Goal: Transaction & Acquisition: Purchase product/service

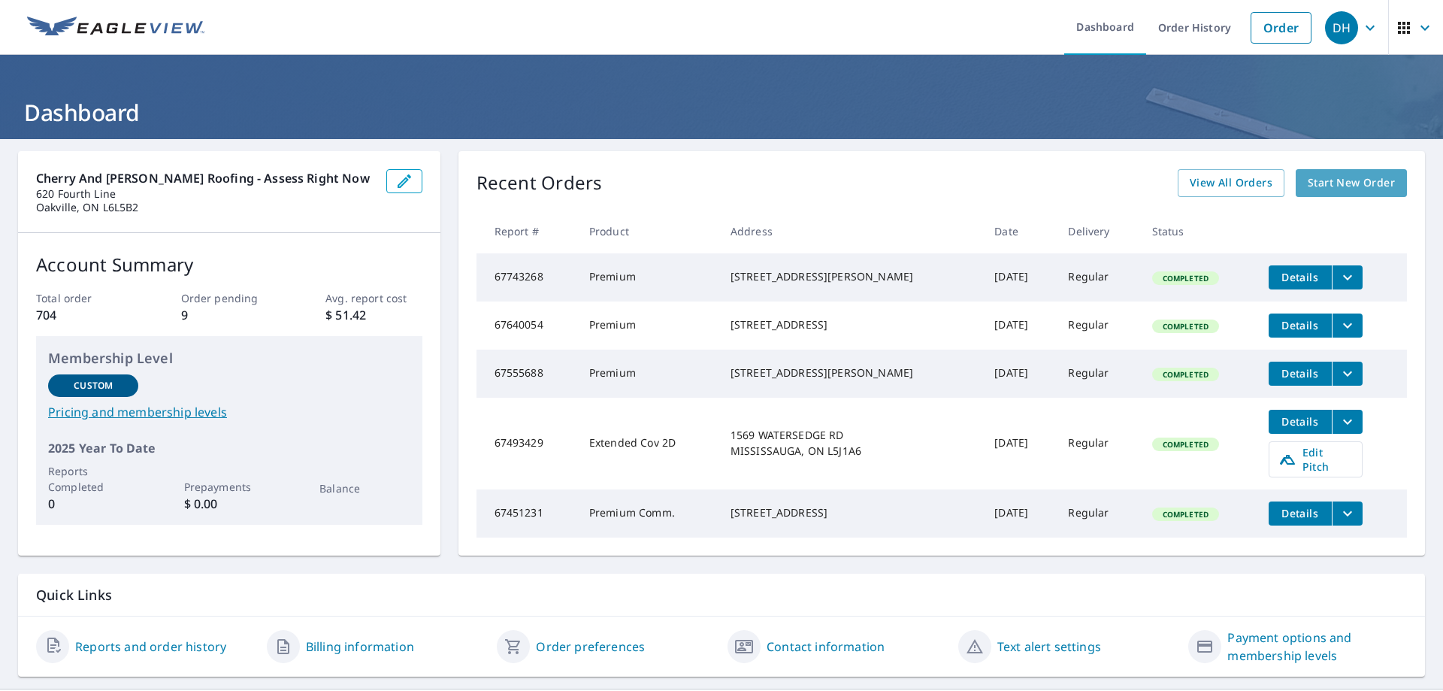
click at [1344, 185] on span "Start New Order" at bounding box center [1351, 183] width 87 height 19
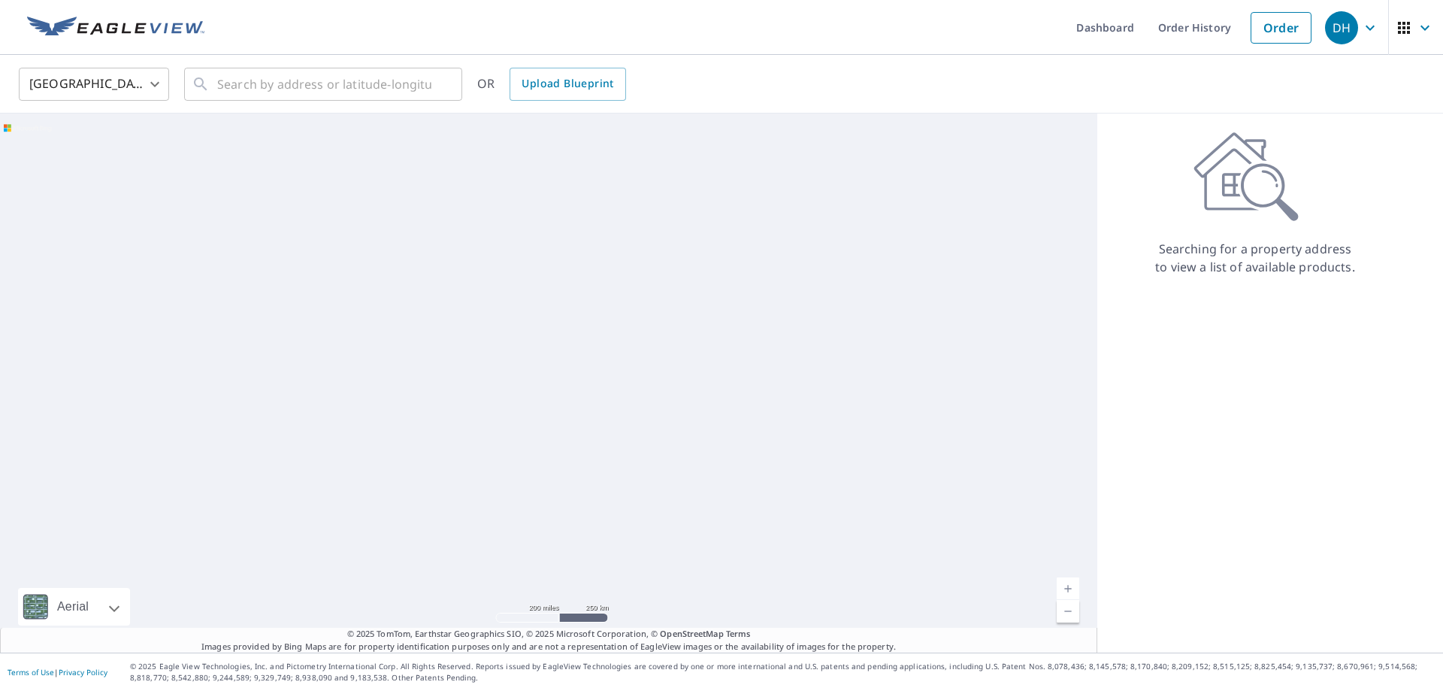
click at [153, 78] on body "DH DH Dashboard Order History Order DH United States US ​ ​ OR Upload Blueprint…" at bounding box center [721, 345] width 1443 height 691
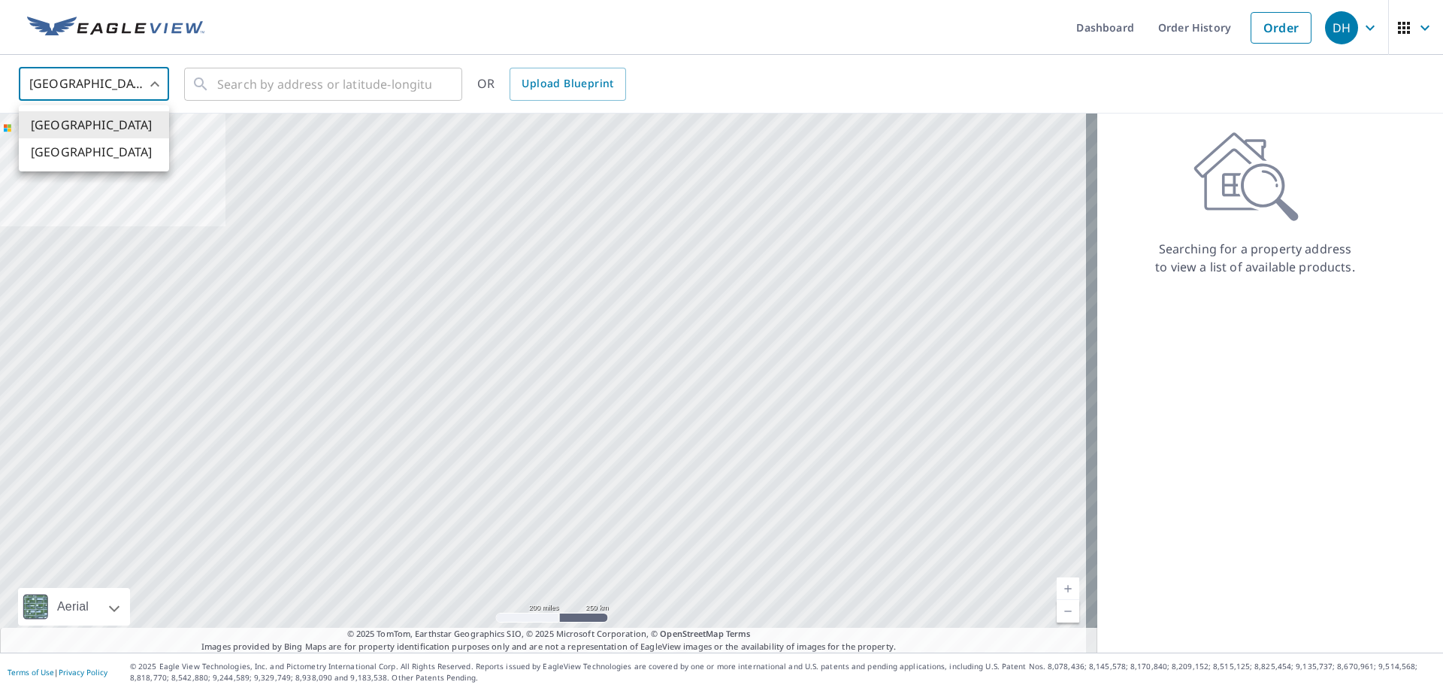
click at [75, 154] on li "[GEOGRAPHIC_DATA]" at bounding box center [94, 151] width 150 height 27
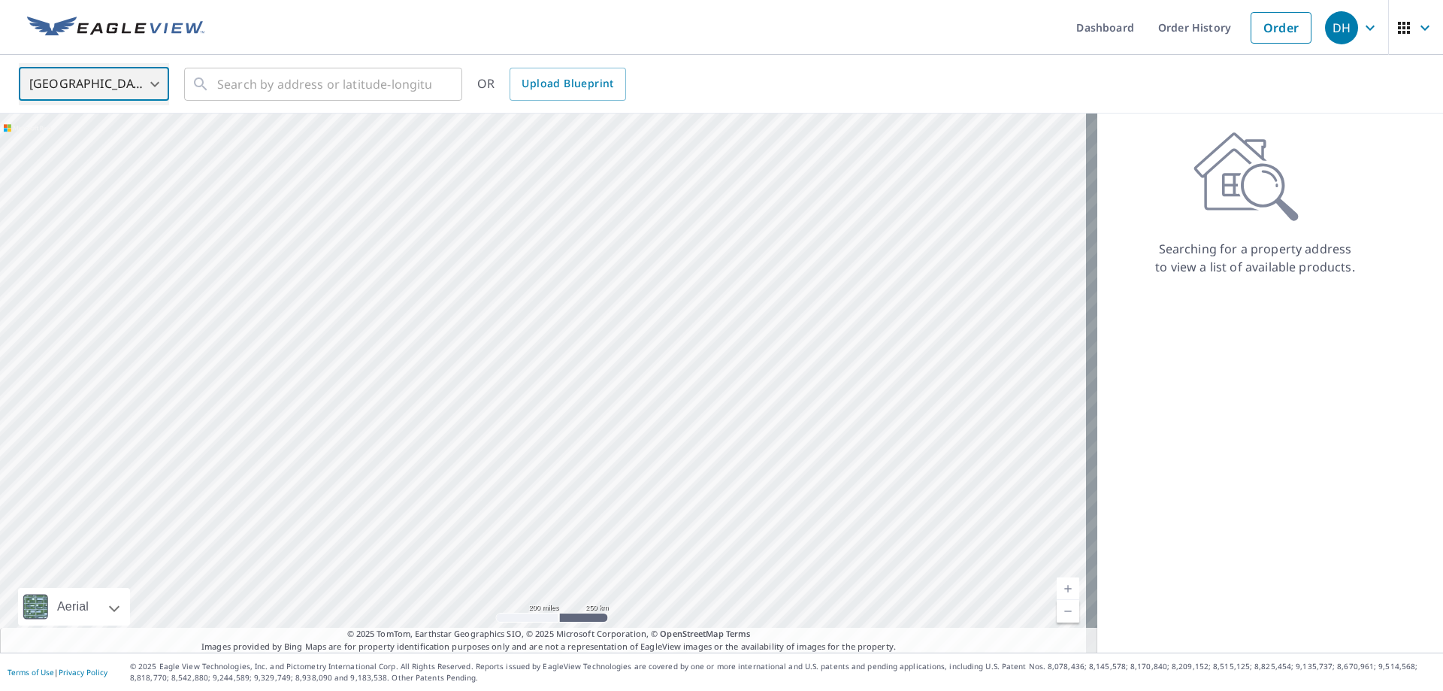
type input "CA"
click at [317, 84] on input "text" at bounding box center [324, 84] width 214 height 42
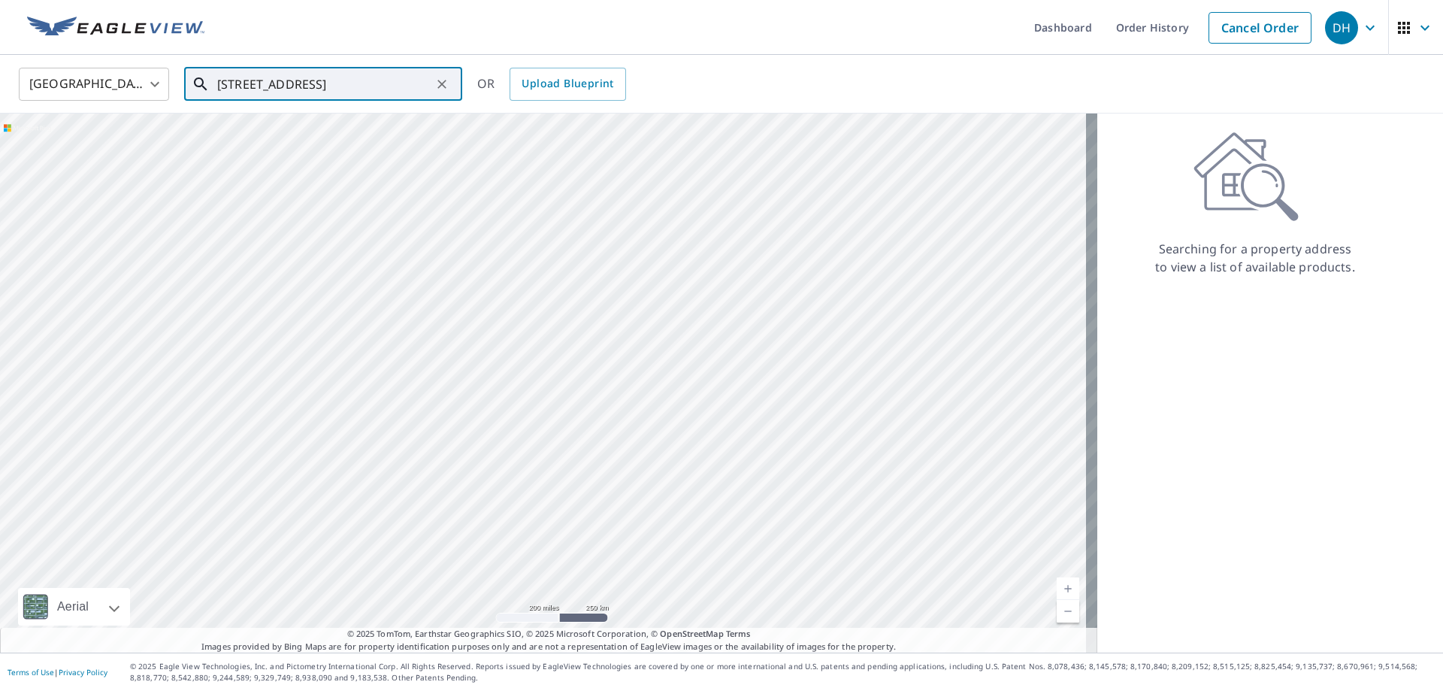
click at [264, 83] on input "[STREET_ADDRESS]" at bounding box center [324, 84] width 214 height 42
click at [395, 110] on ul "Match not found" at bounding box center [323, 123] width 278 height 39
drag, startPoint x: 395, startPoint y: 81, endPoint x: 238, endPoint y: 74, distance: 157.3
click at [238, 74] on input "[STREET_ADDRESS]" at bounding box center [324, 84] width 214 height 42
drag, startPoint x: 357, startPoint y: 75, endPoint x: 262, endPoint y: 82, distance: 95.7
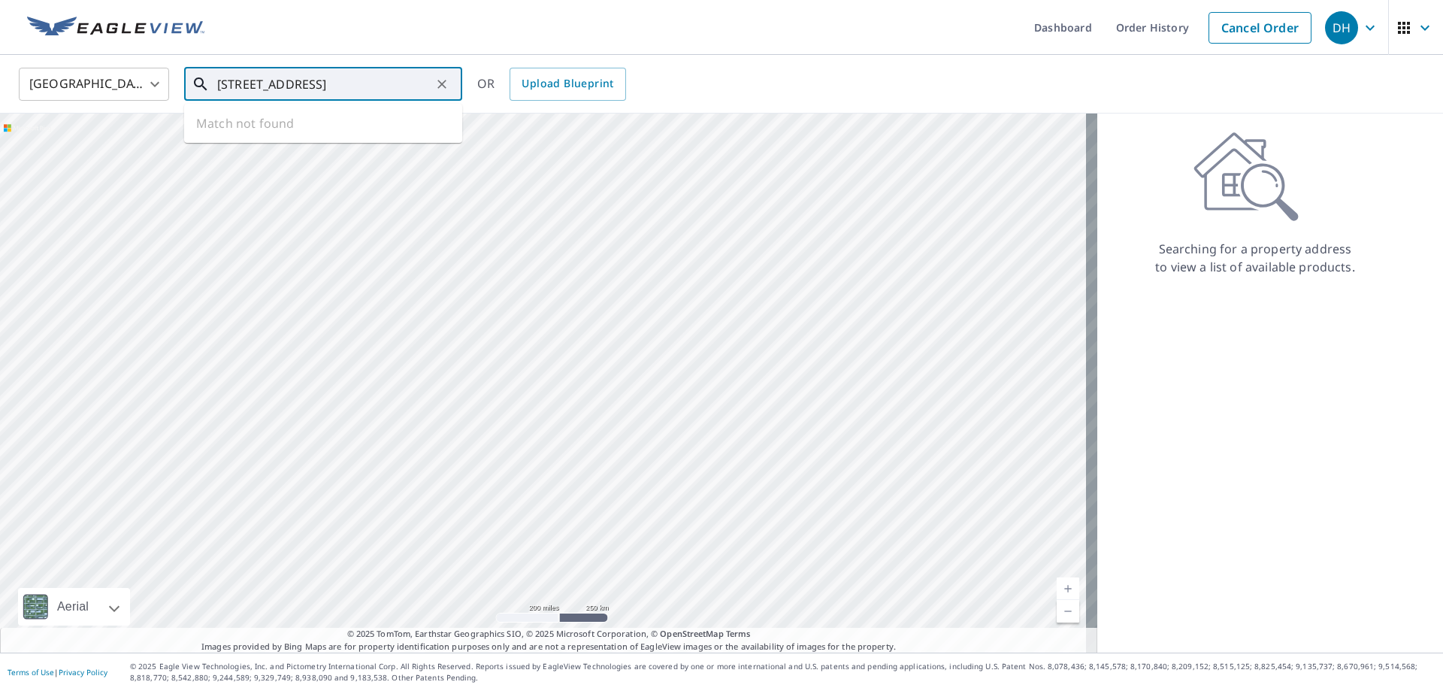
click at [262, 82] on input "[STREET_ADDRESS]" at bounding box center [324, 84] width 214 height 42
click at [280, 123] on span "[STREET_ADDRESS][PERSON_NAME]" at bounding box center [332, 128] width 236 height 18
type input "[STREET_ADDRESS][PERSON_NAME]"
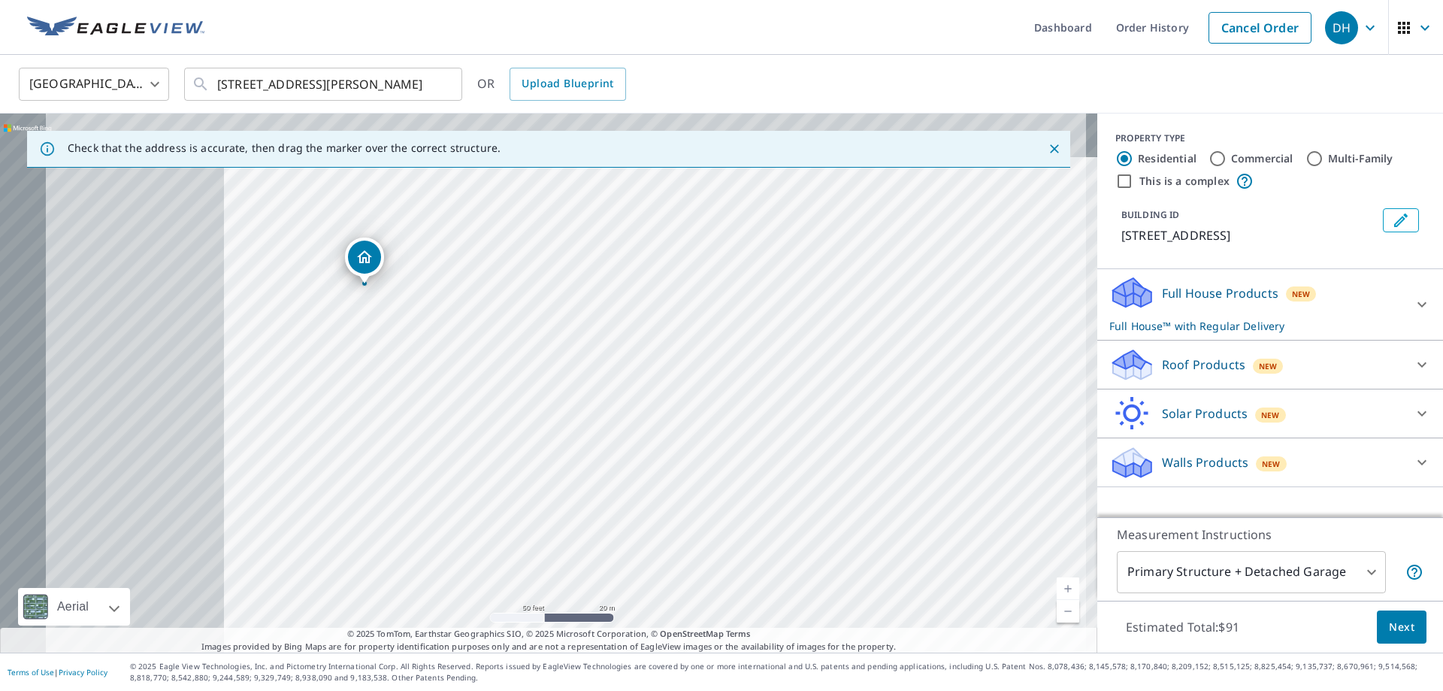
drag, startPoint x: 450, startPoint y: 347, endPoint x: 794, endPoint y: 423, distance: 352.5
click at [794, 423] on div "[STREET_ADDRESS][PERSON_NAME]" at bounding box center [548, 382] width 1097 height 539
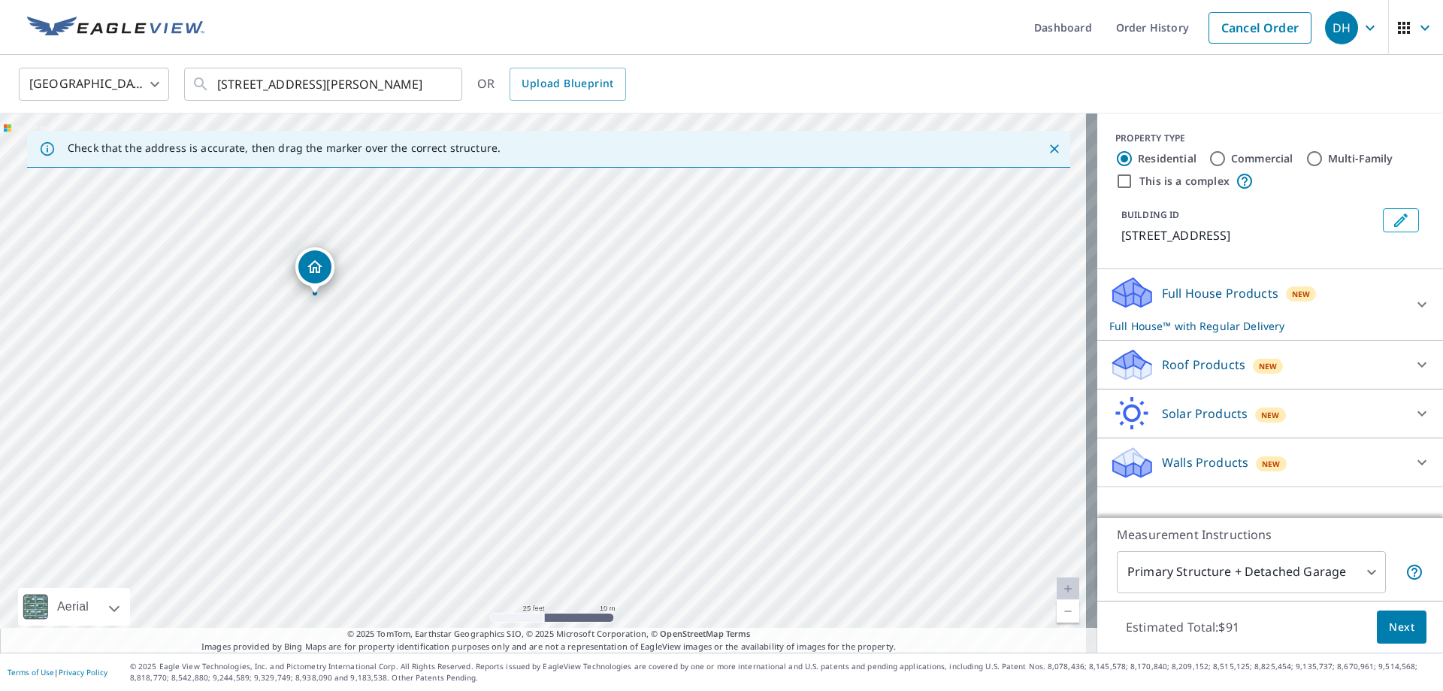
click at [1413, 374] on icon at bounding box center [1422, 365] width 18 height 18
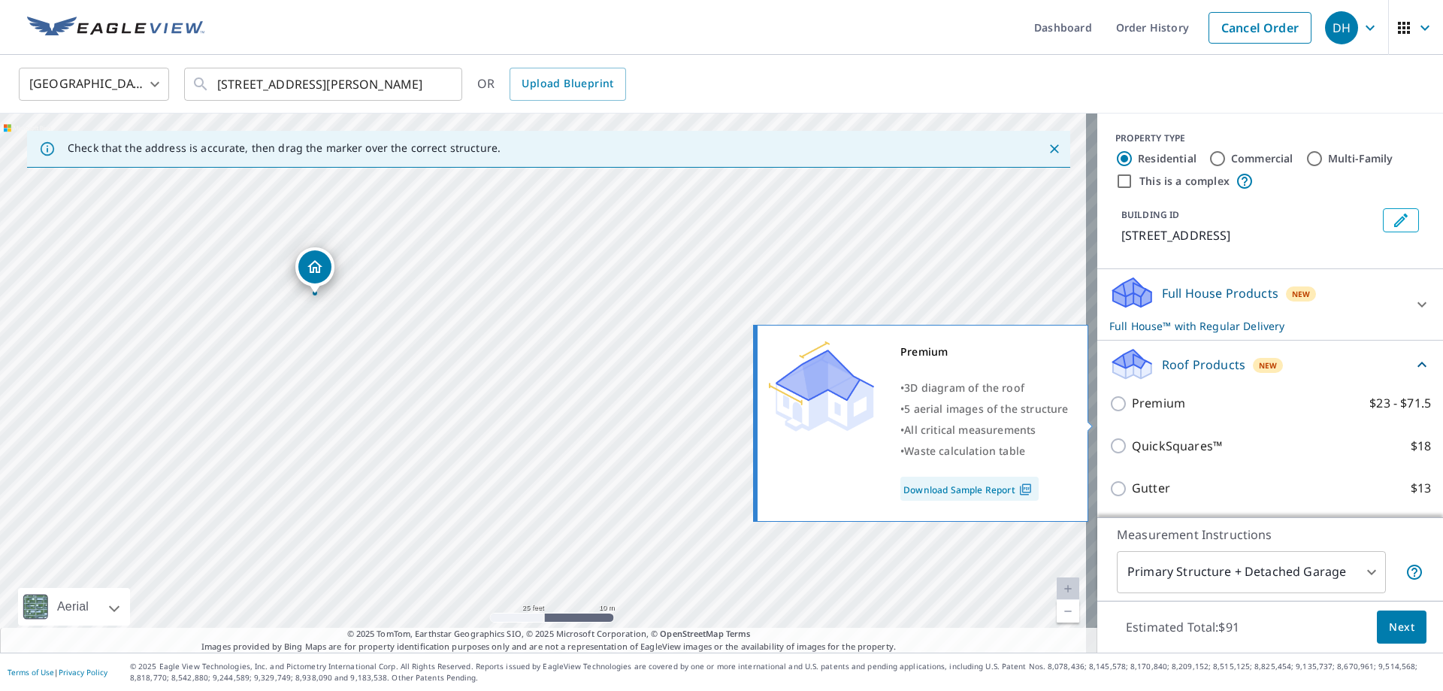
click at [1137, 413] on p "Premium" at bounding box center [1158, 403] width 53 height 19
click at [1132, 413] on input "Premium $23 - $71.5" at bounding box center [1120, 404] width 23 height 18
checkbox input "true"
checkbox input "false"
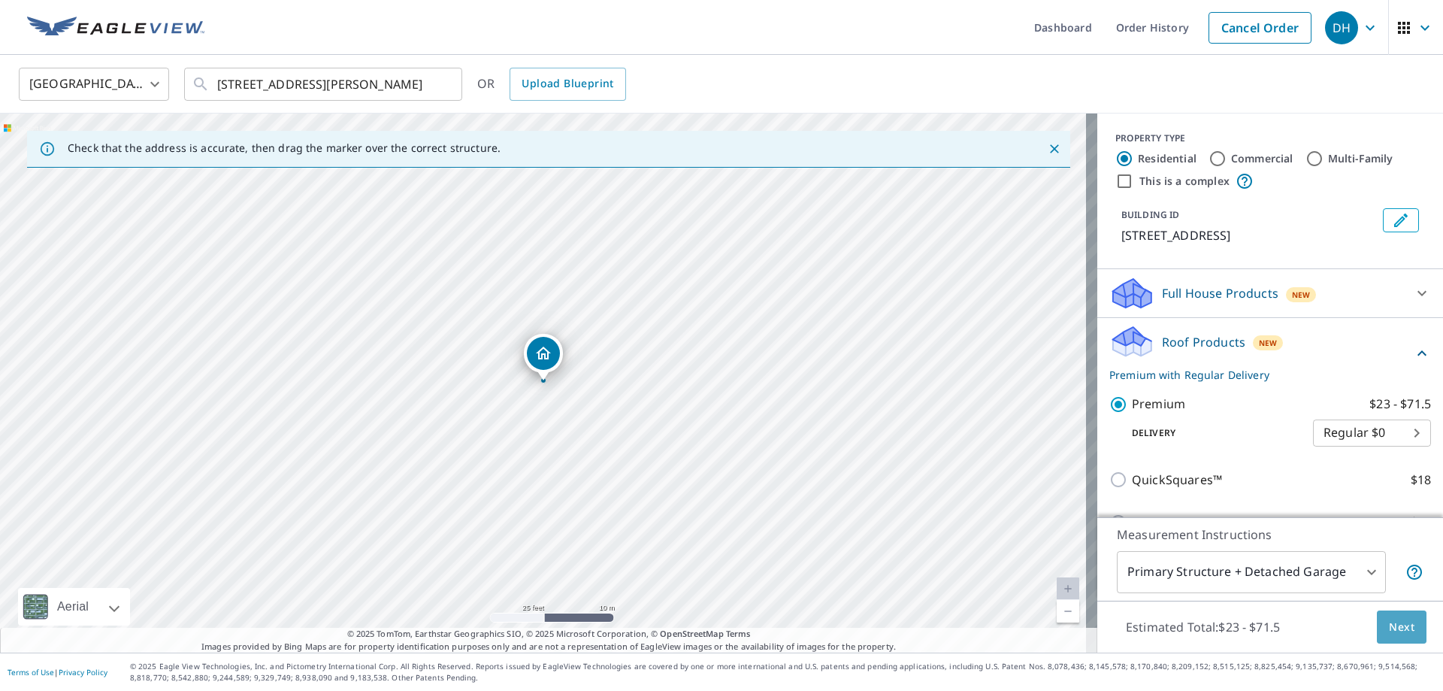
click at [1395, 630] on span "Next" at bounding box center [1402, 627] width 26 height 19
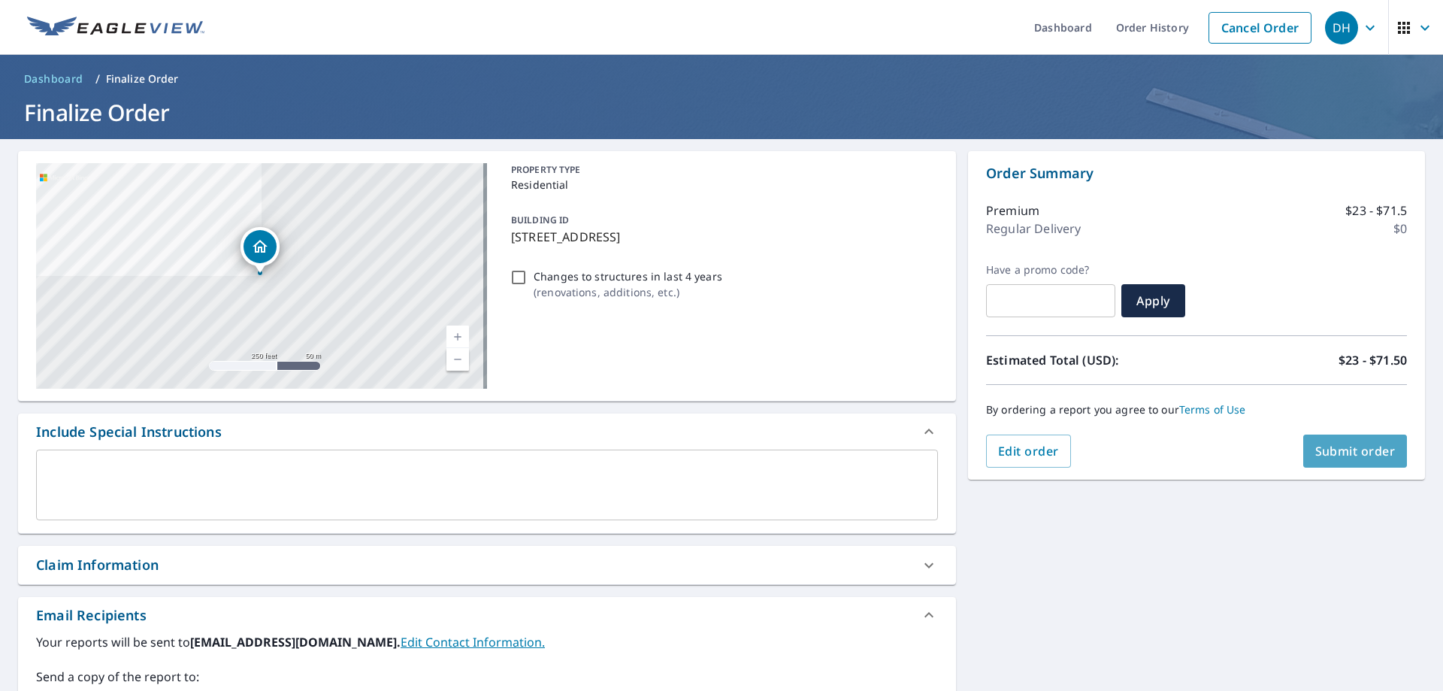
click at [1347, 449] on span "Submit order" at bounding box center [1355, 451] width 80 height 17
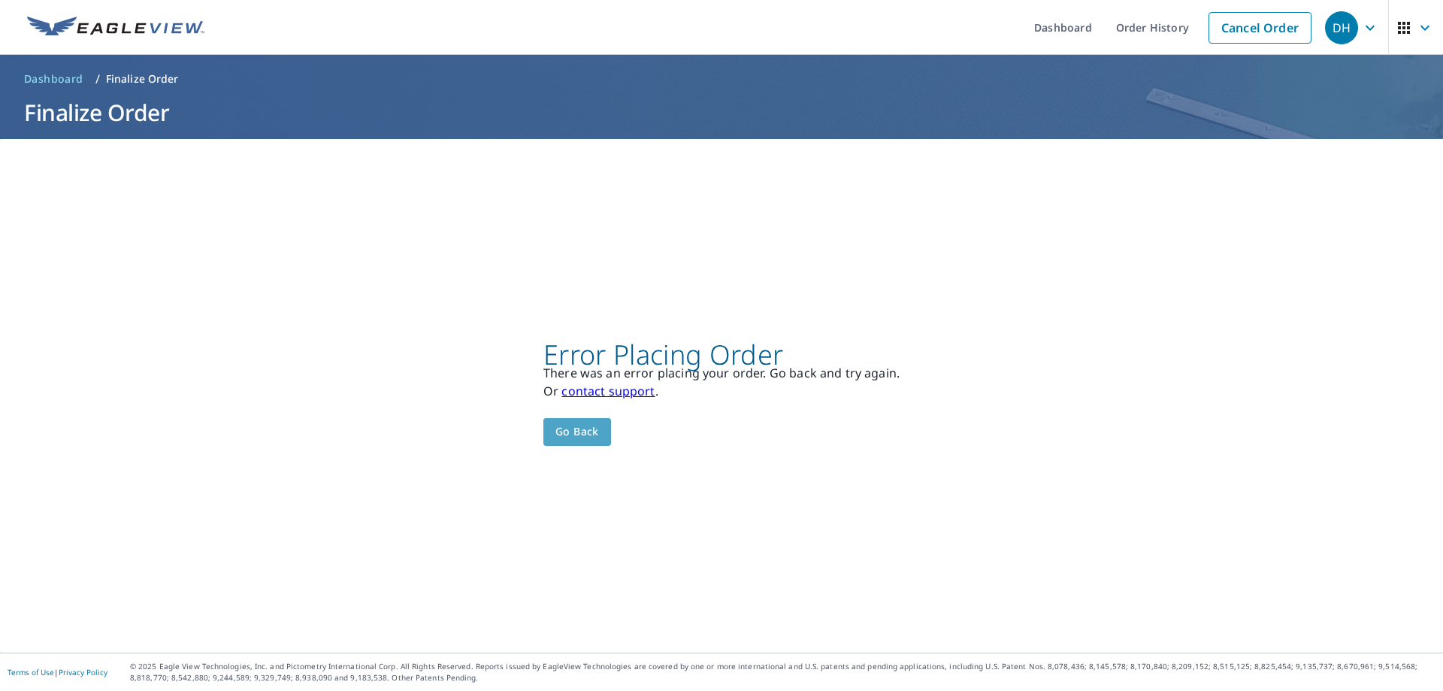
click at [584, 432] on span "Go back" at bounding box center [577, 431] width 44 height 19
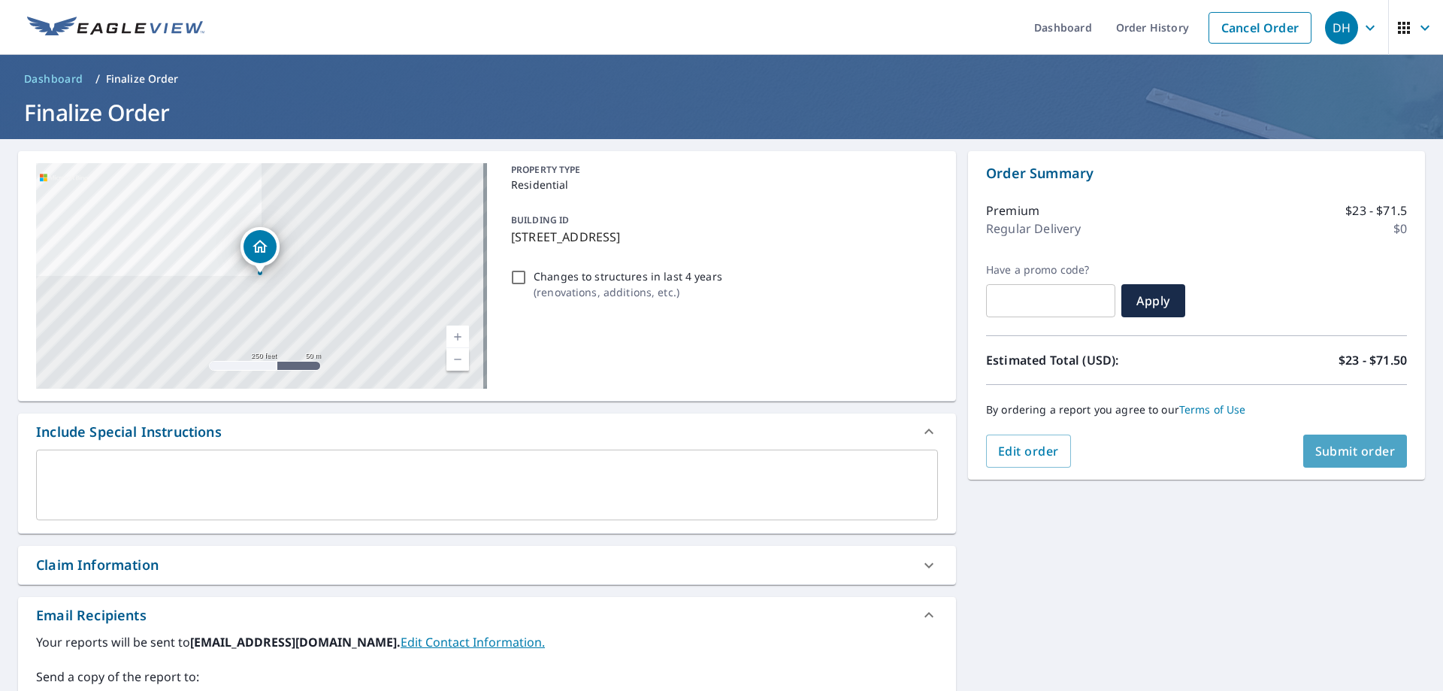
click at [1342, 452] on span "Submit order" at bounding box center [1355, 451] width 80 height 17
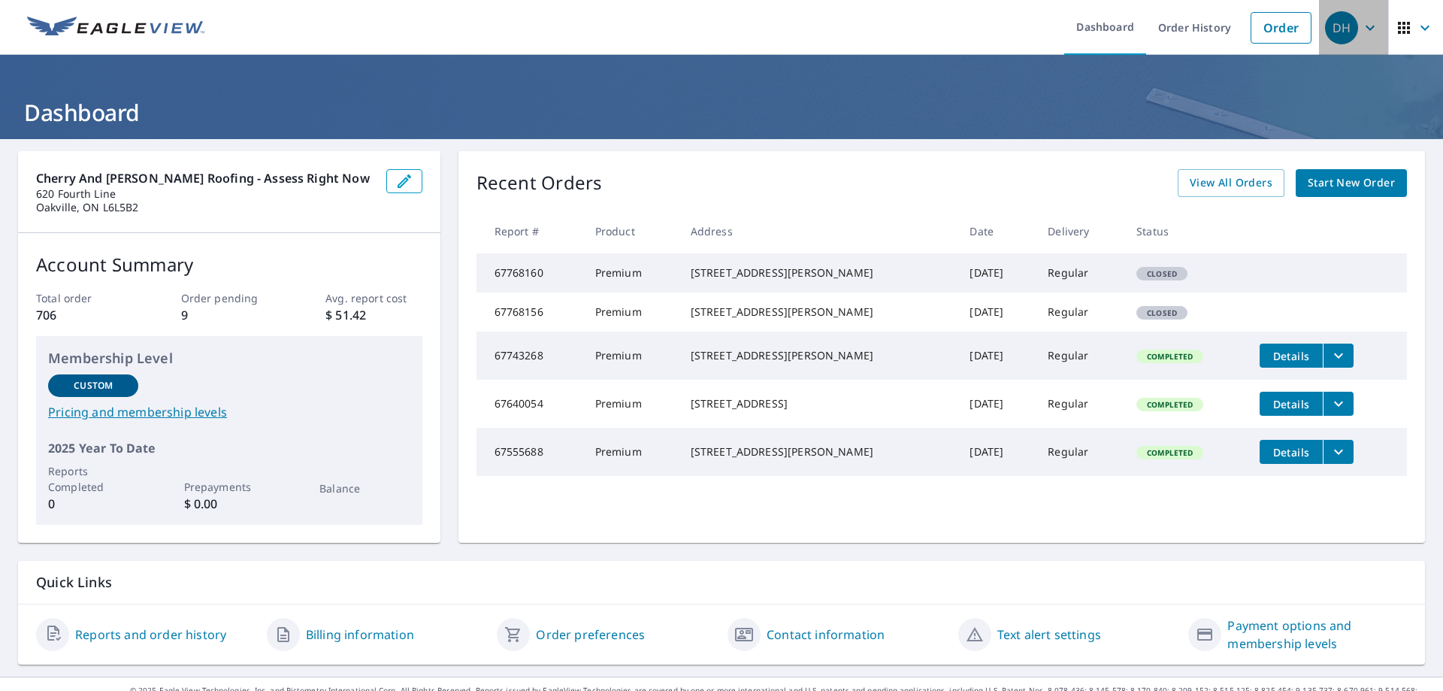
click at [1363, 31] on icon "button" at bounding box center [1370, 28] width 18 height 18
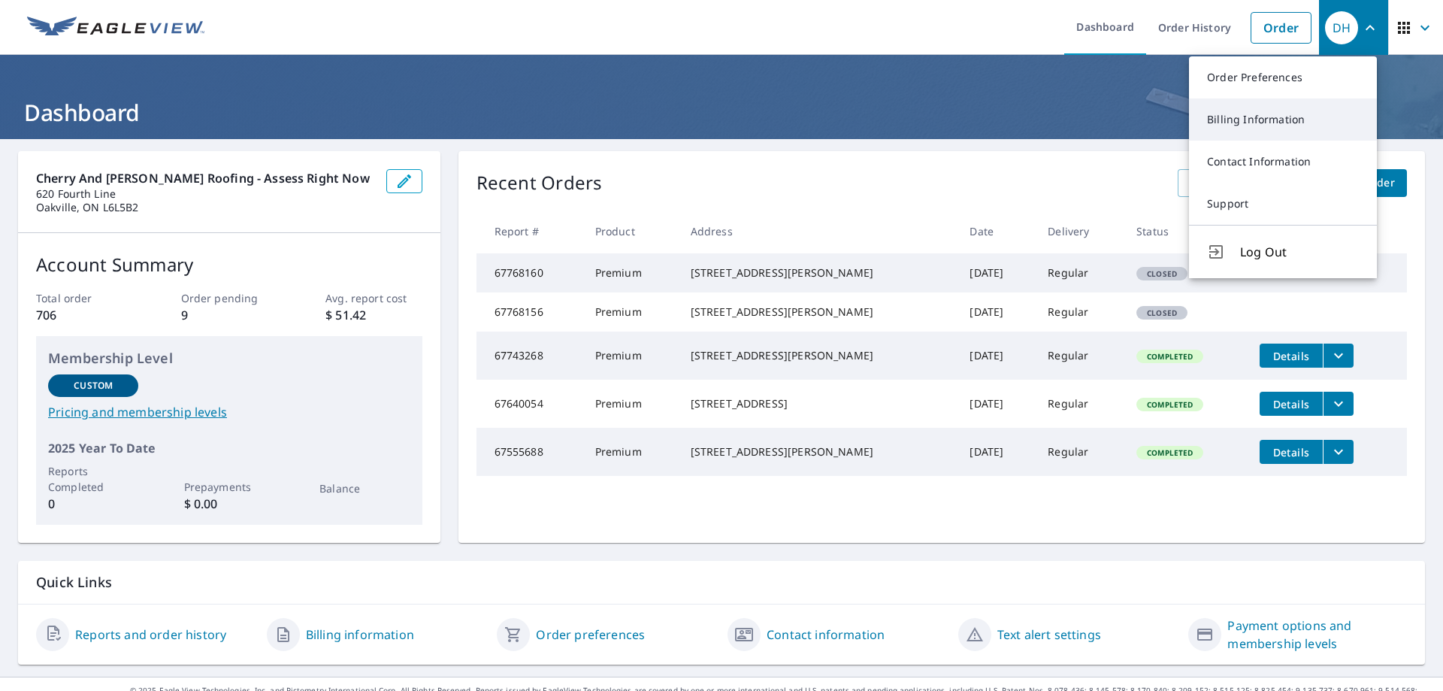
click at [1288, 114] on link "Billing Information" at bounding box center [1283, 119] width 188 height 42
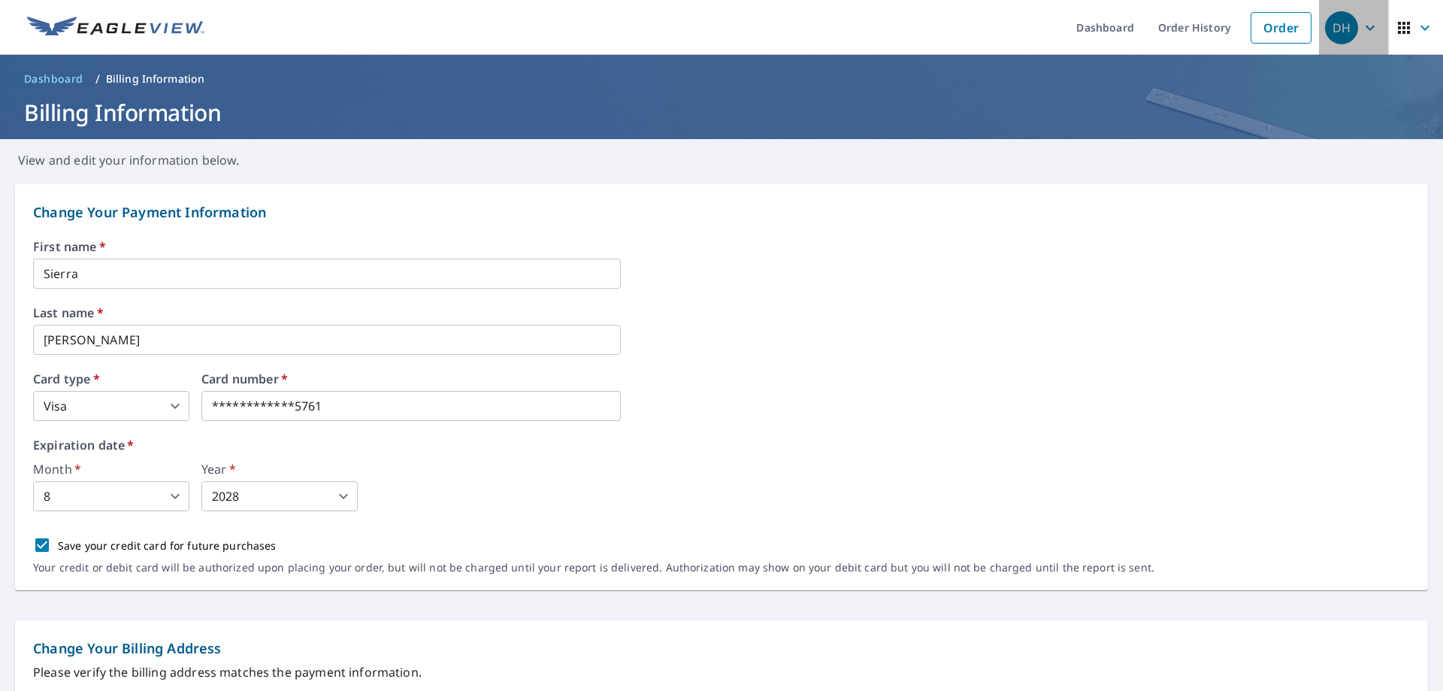
click at [1361, 27] on icon "button" at bounding box center [1370, 28] width 18 height 18
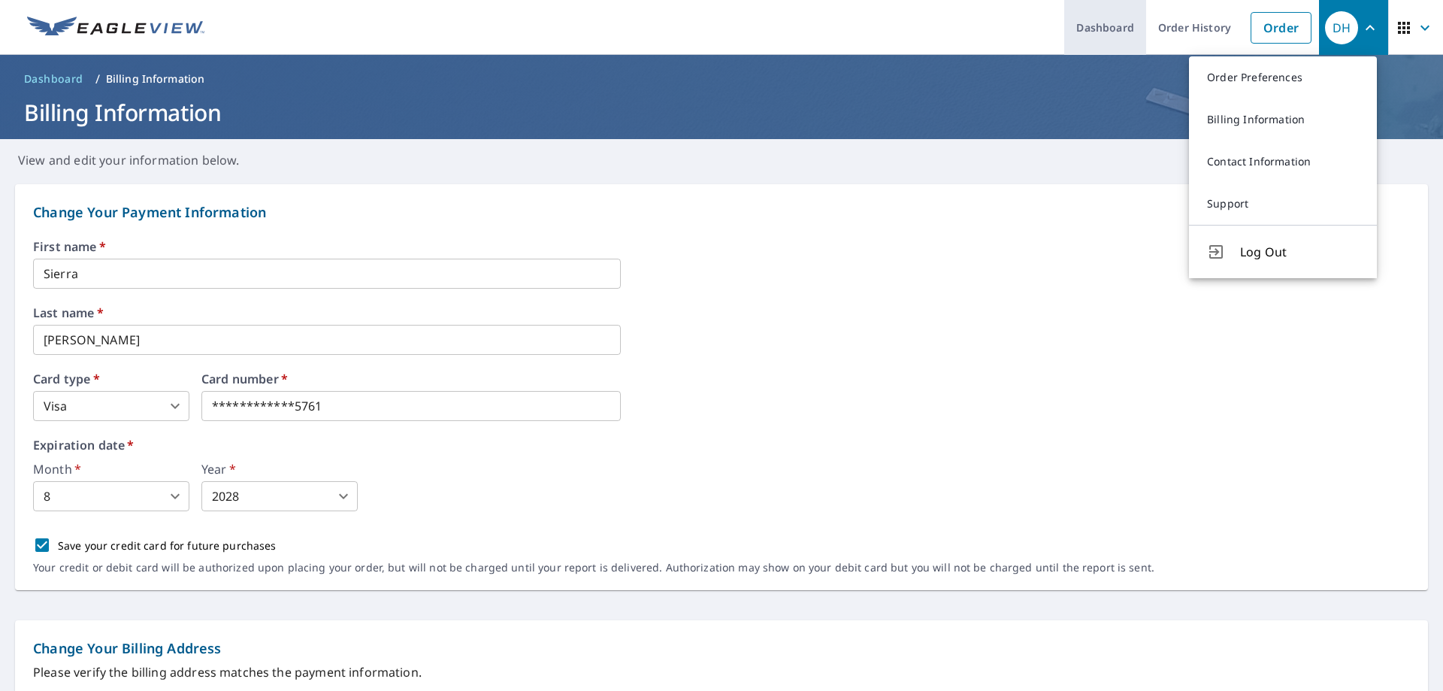
click at [1113, 28] on link "Dashboard" at bounding box center [1105, 27] width 82 height 55
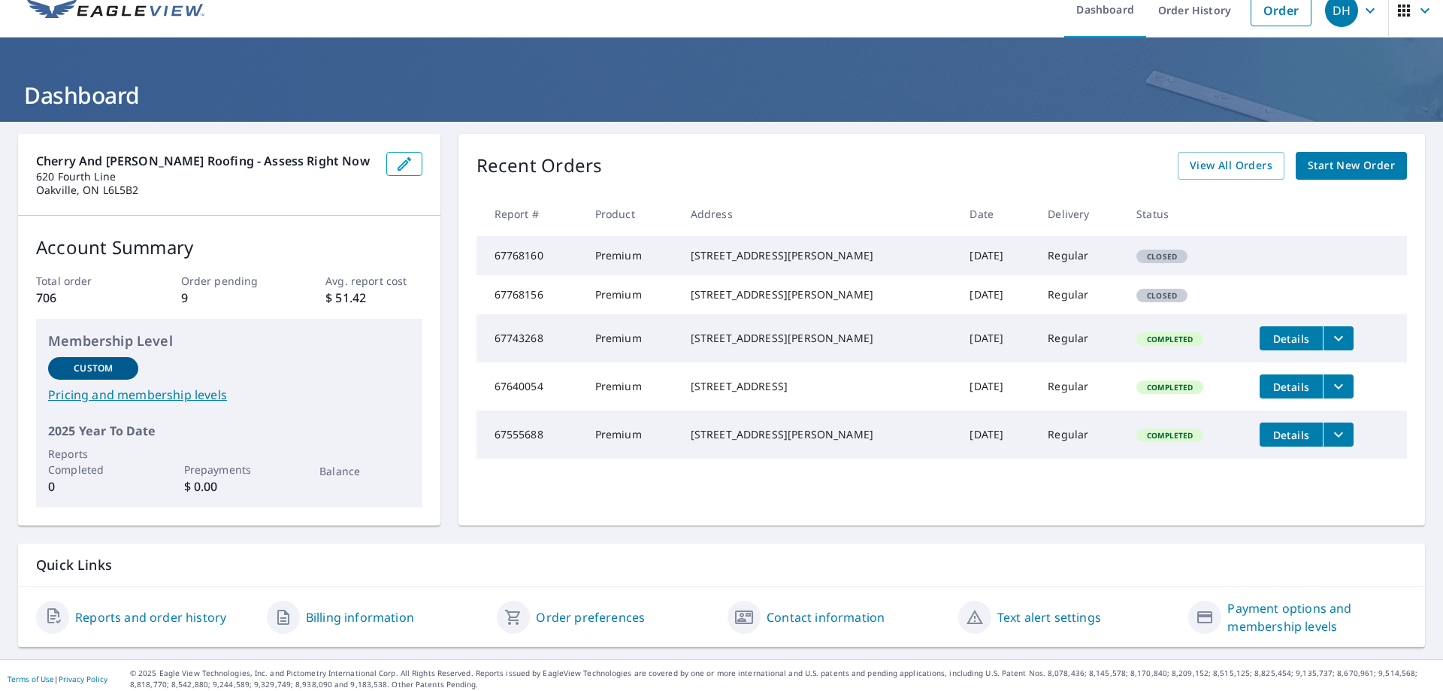
scroll to position [24, 0]
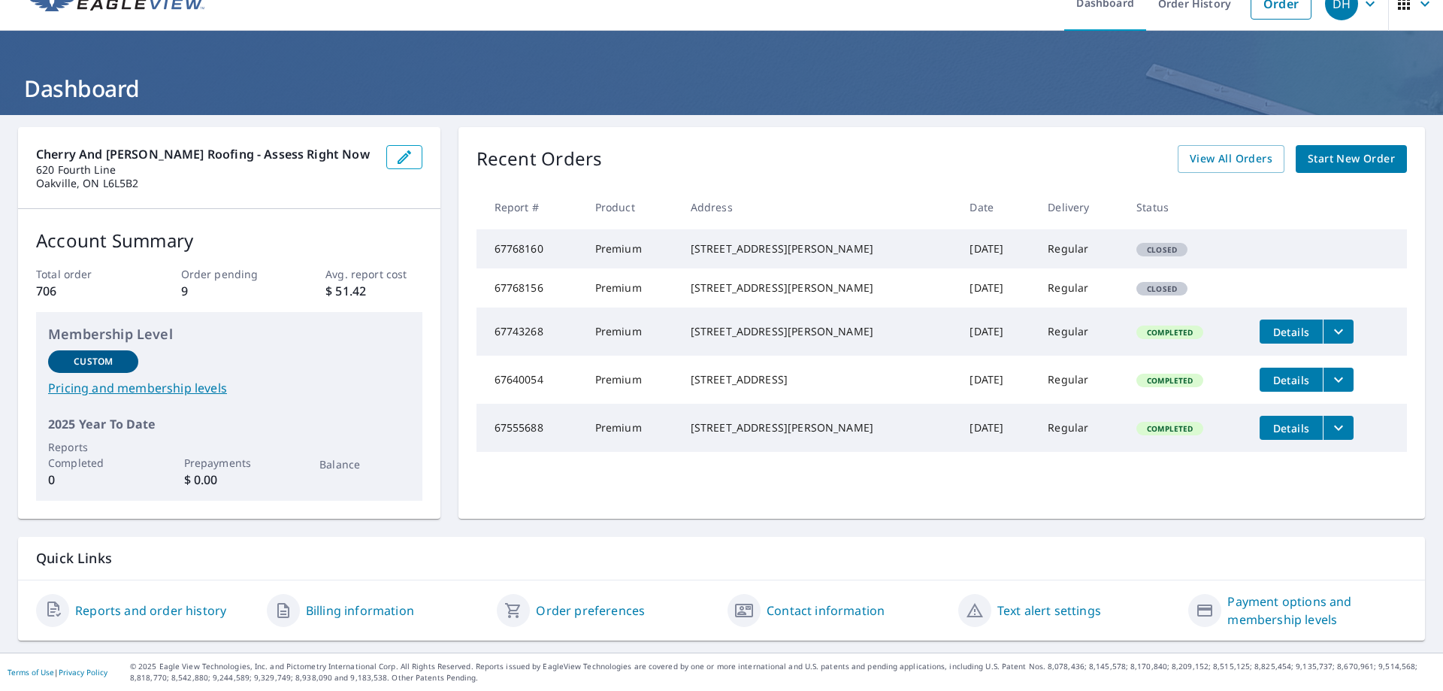
click at [852, 606] on link "Contact information" at bounding box center [826, 610] width 118 height 18
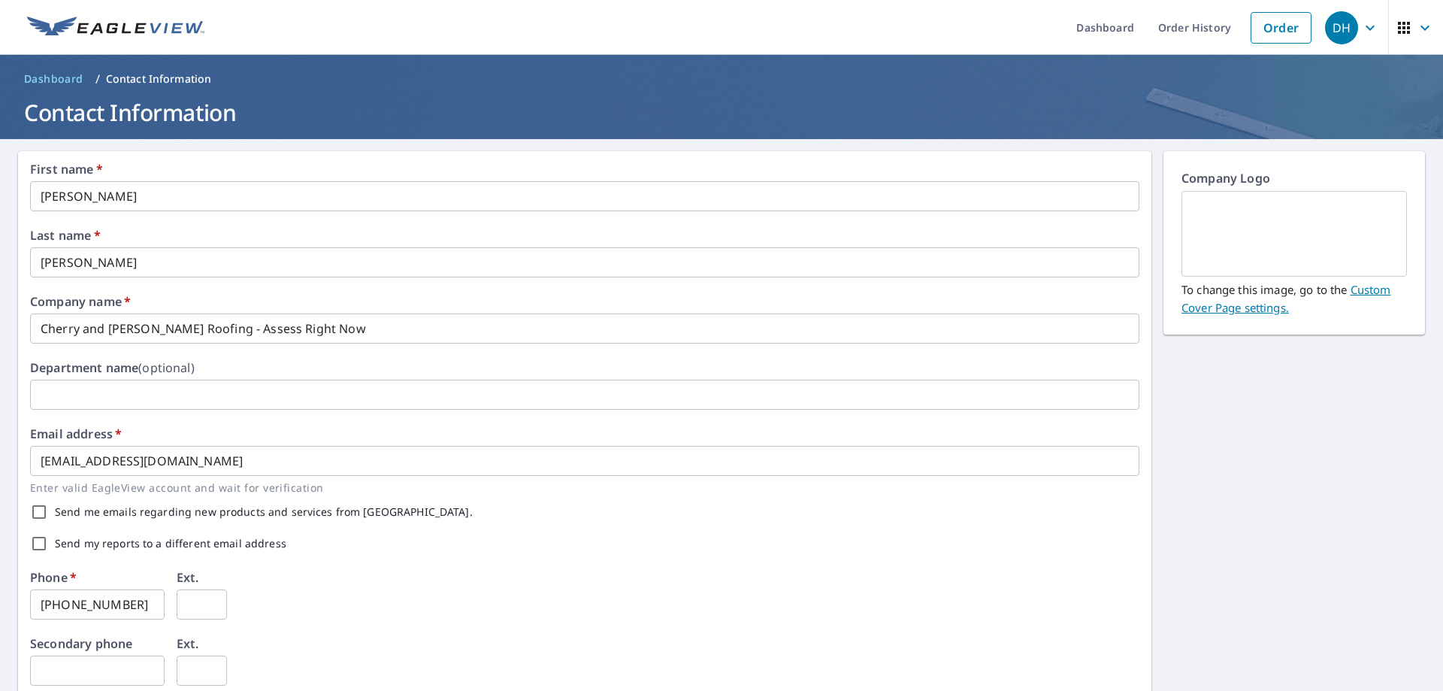
click at [1419, 26] on icon "button" at bounding box center [1425, 28] width 18 height 18
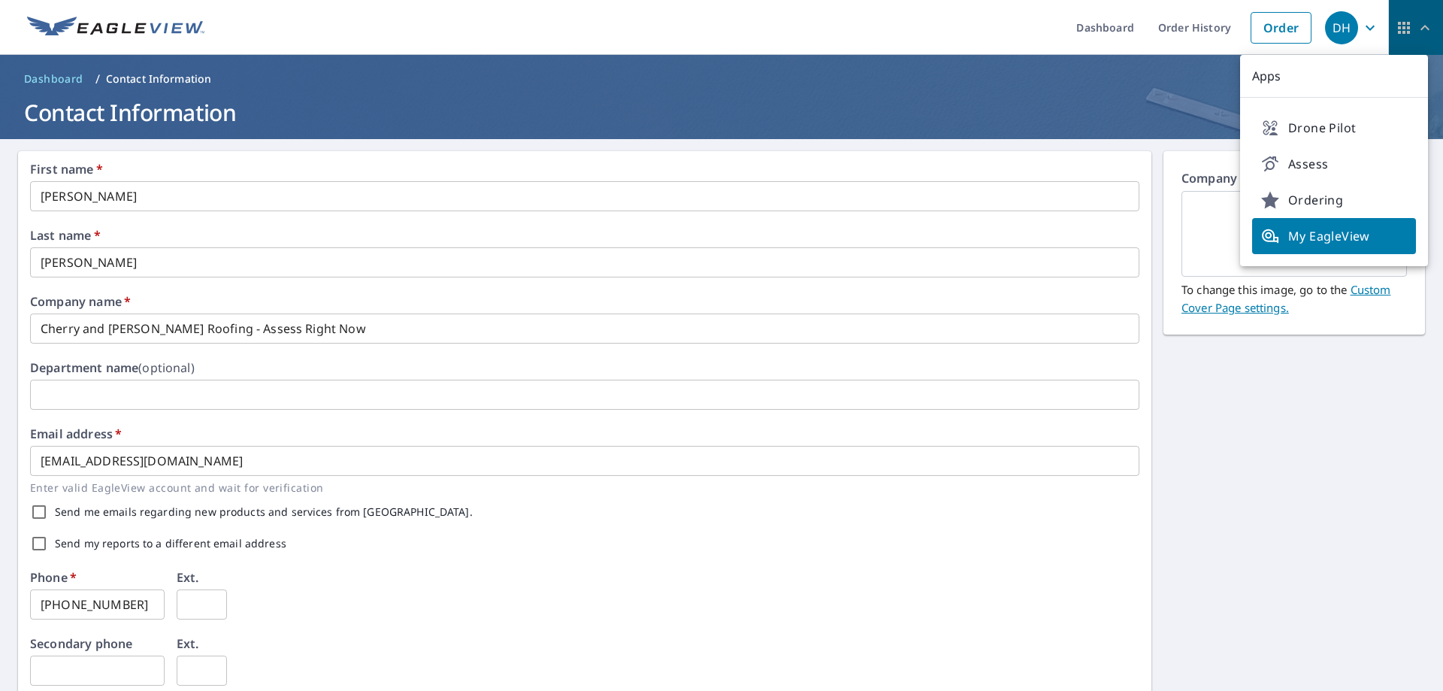
click at [1419, 26] on icon "button" at bounding box center [1425, 28] width 18 height 18
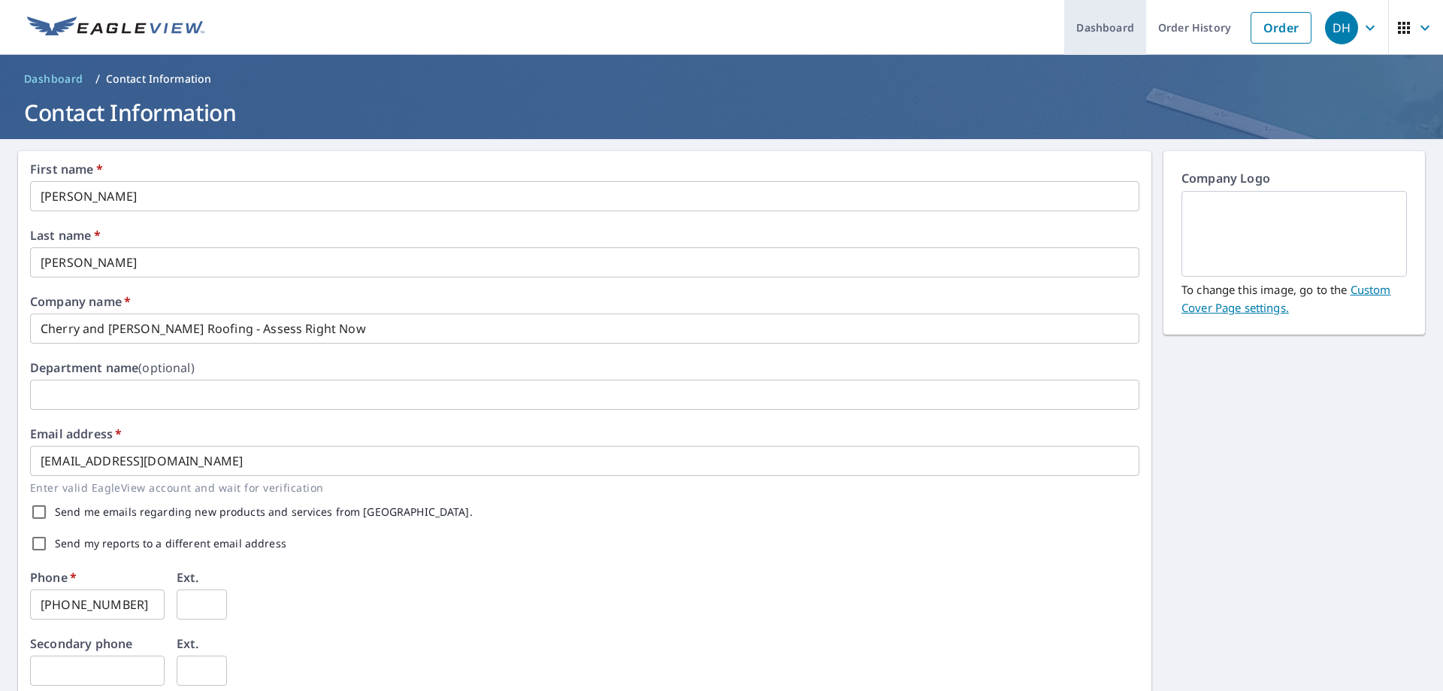
click at [1104, 26] on link "Dashboard" at bounding box center [1105, 27] width 82 height 55
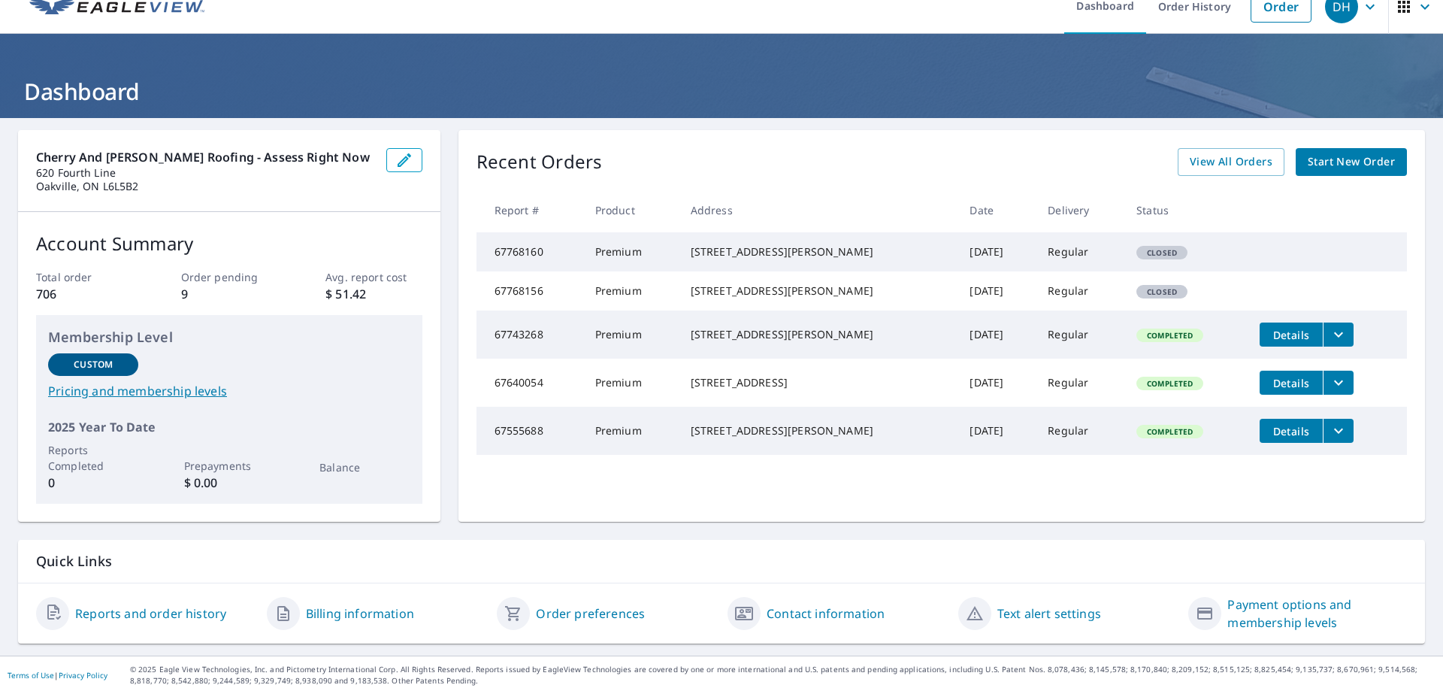
scroll to position [24, 0]
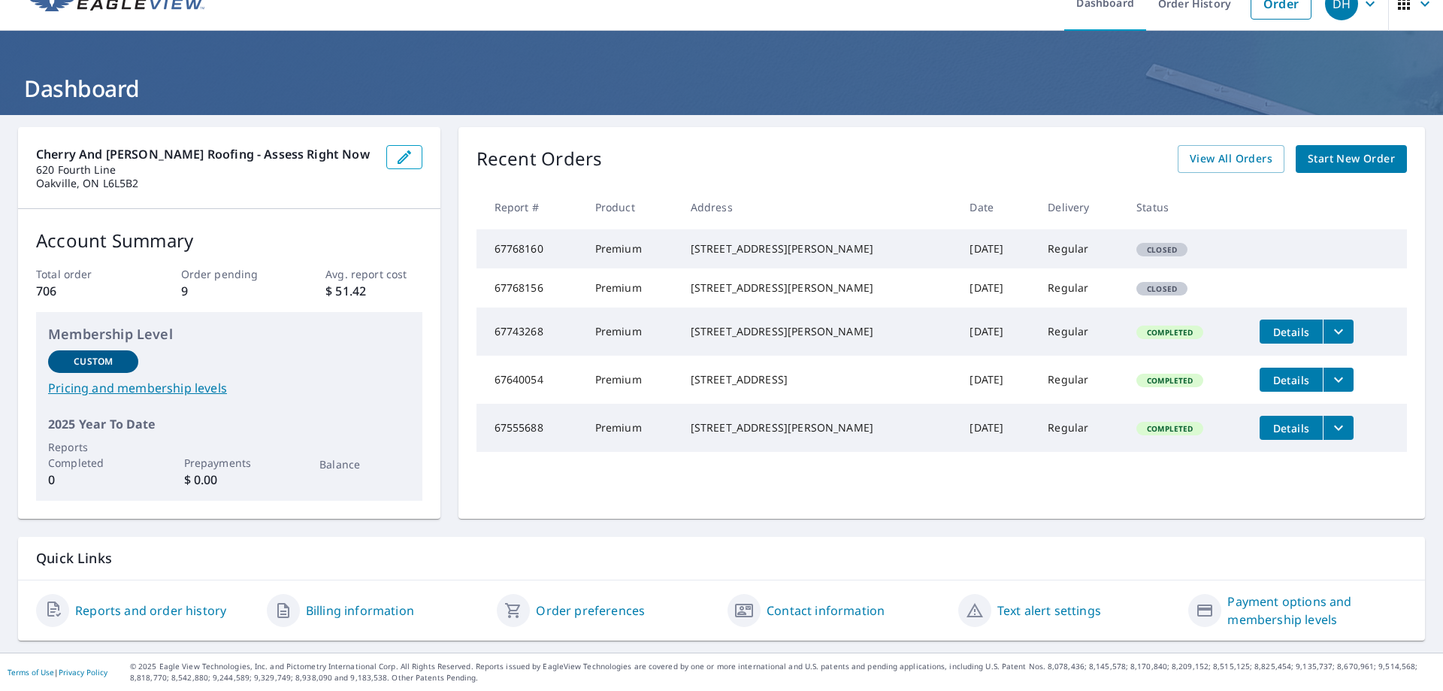
click at [1237, 604] on link "Payment options and membership levels" at bounding box center [1317, 610] width 180 height 36
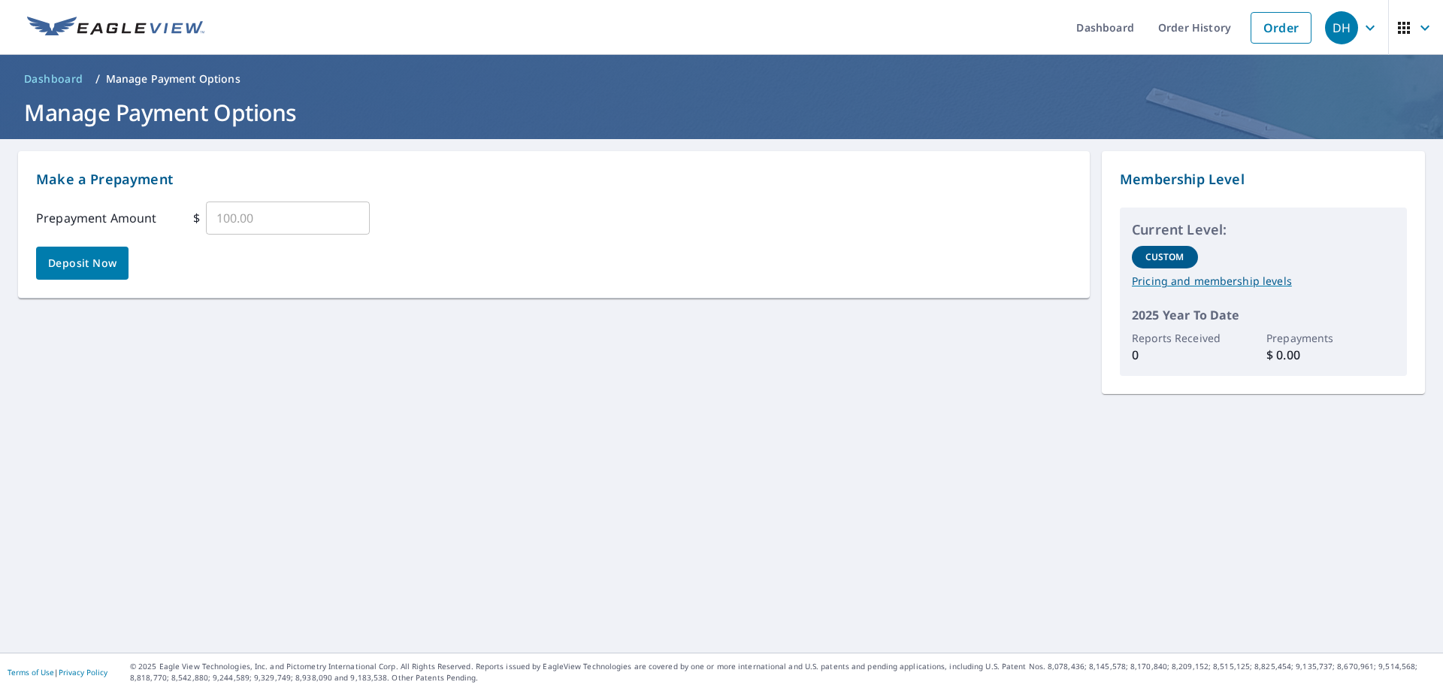
click at [1223, 286] on p "Pricing and membership levels" at bounding box center [1263, 281] width 263 height 14
click at [1416, 26] on icon "button" at bounding box center [1425, 28] width 18 height 18
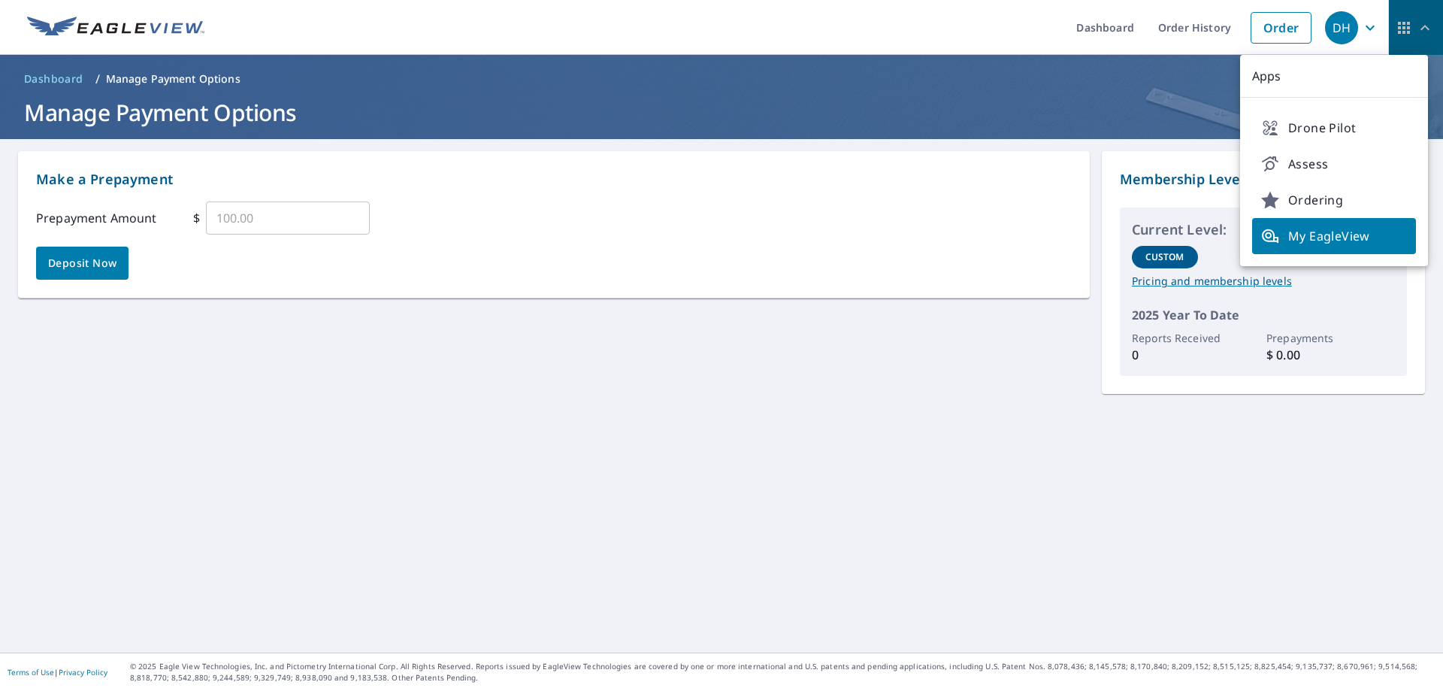
click at [1416, 26] on icon "button" at bounding box center [1425, 28] width 18 height 18
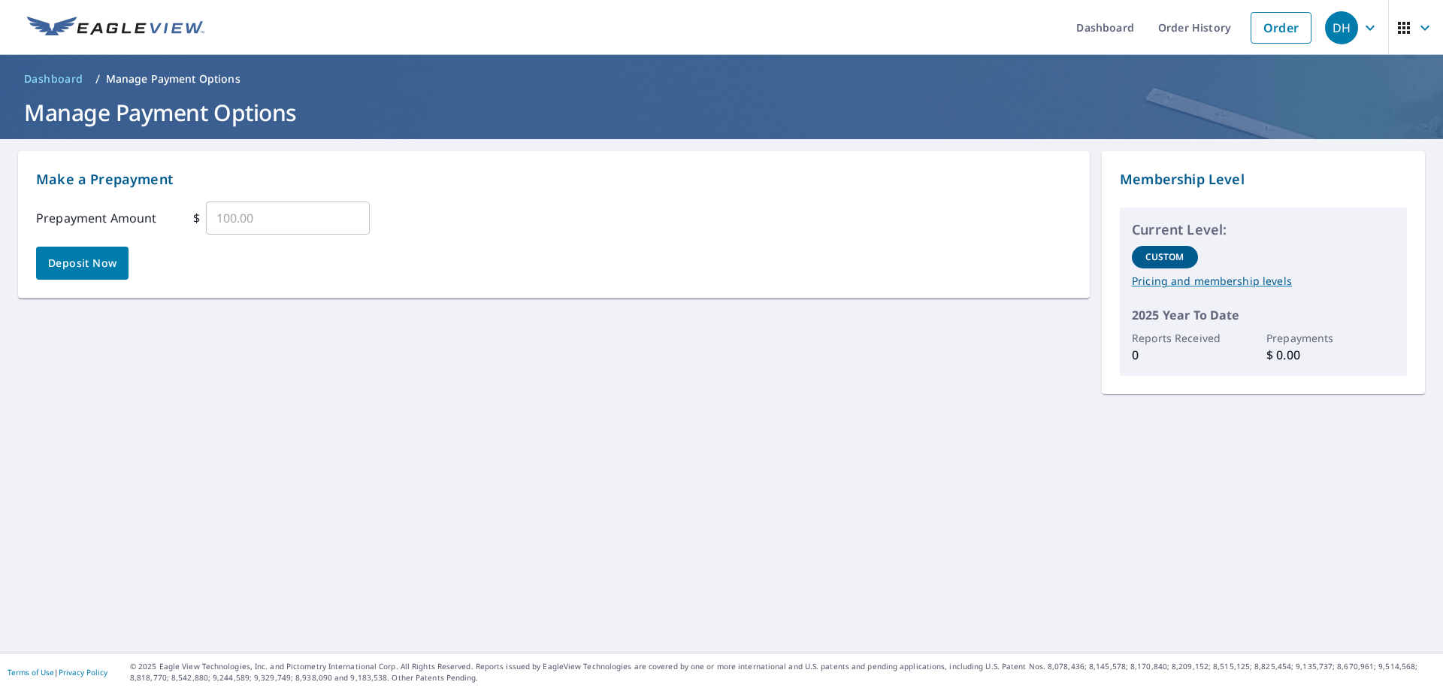
click at [1361, 31] on icon "button" at bounding box center [1370, 28] width 18 height 18
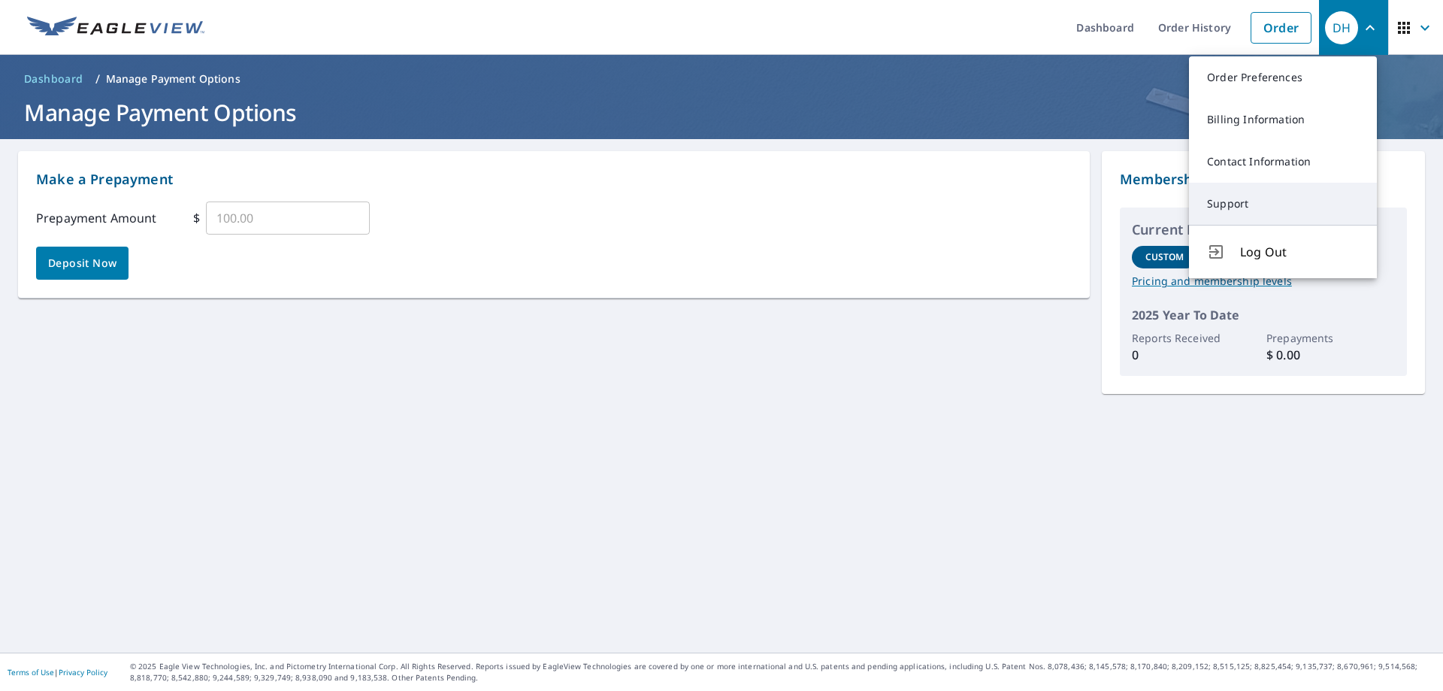
click at [1231, 204] on link "Support" at bounding box center [1283, 204] width 188 height 42
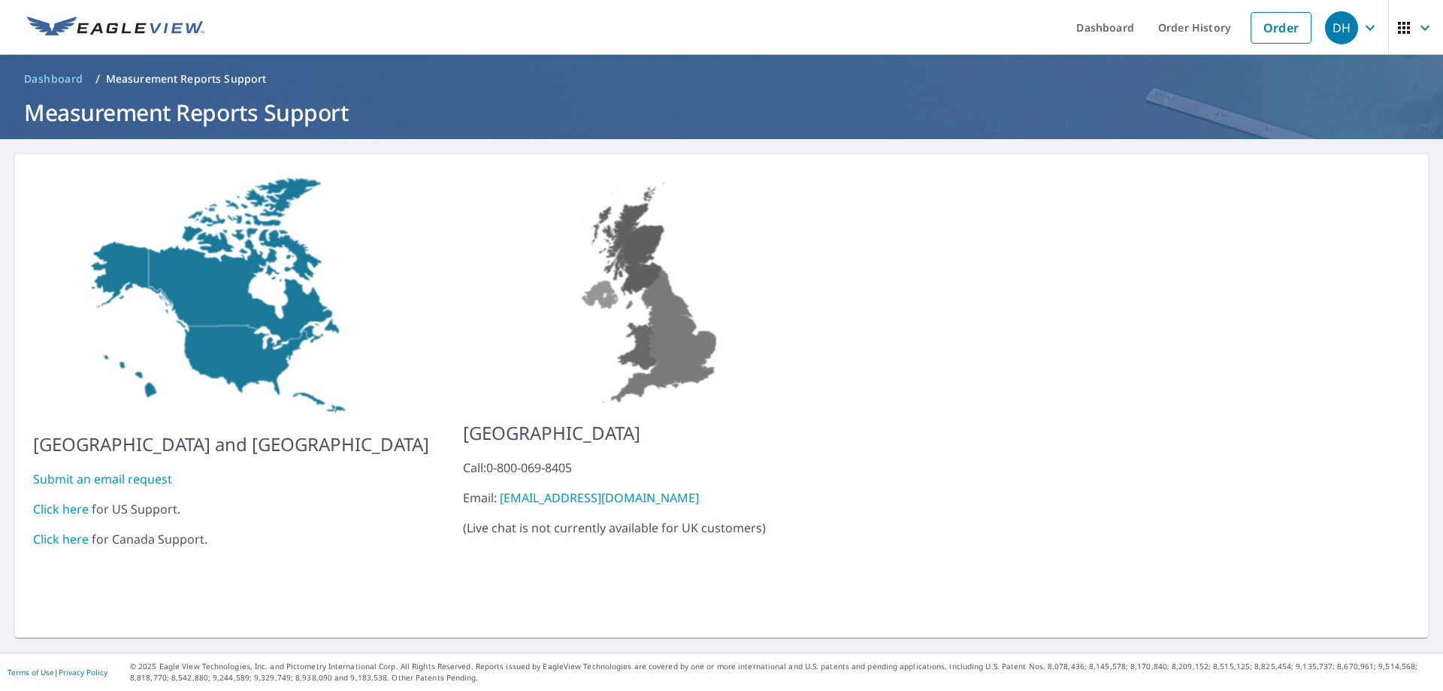
click at [75, 531] on link "Click here" at bounding box center [61, 539] width 56 height 17
click at [1159, 29] on link "Order History" at bounding box center [1194, 27] width 97 height 55
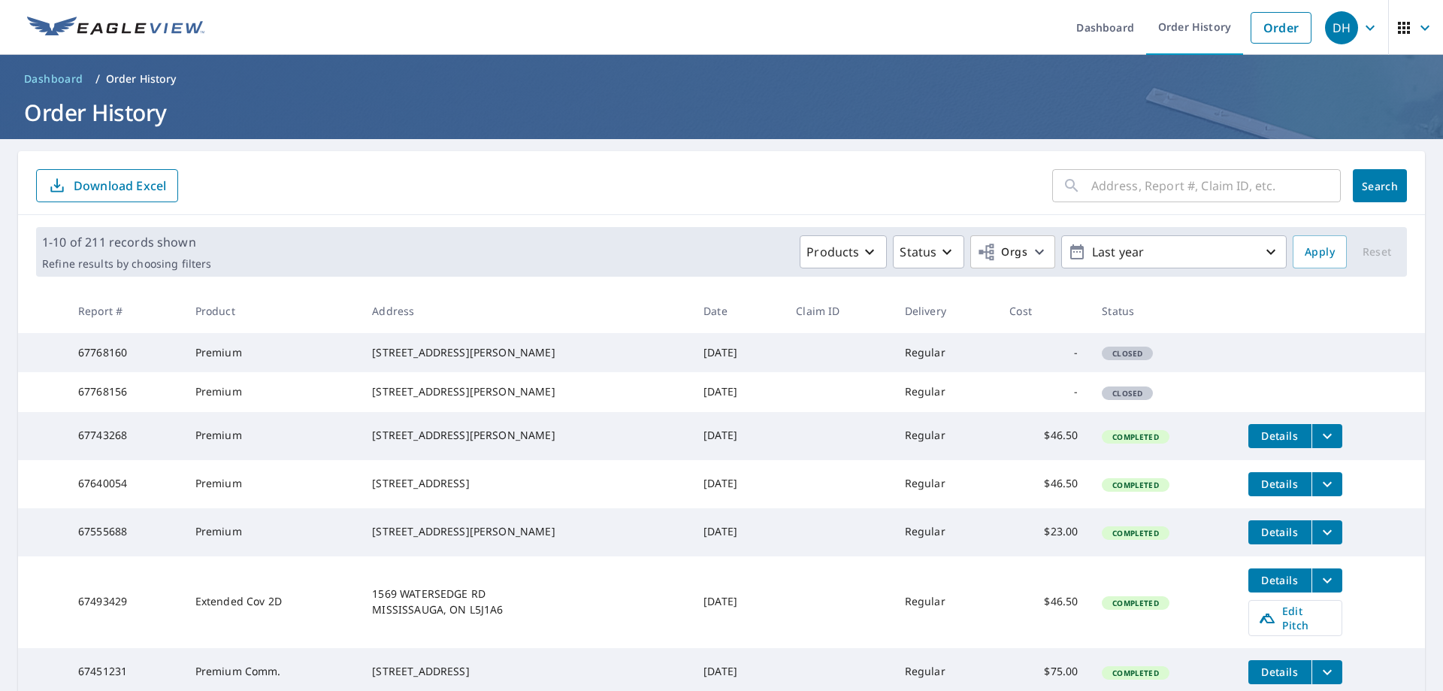
click at [1361, 26] on icon "button" at bounding box center [1370, 28] width 18 height 18
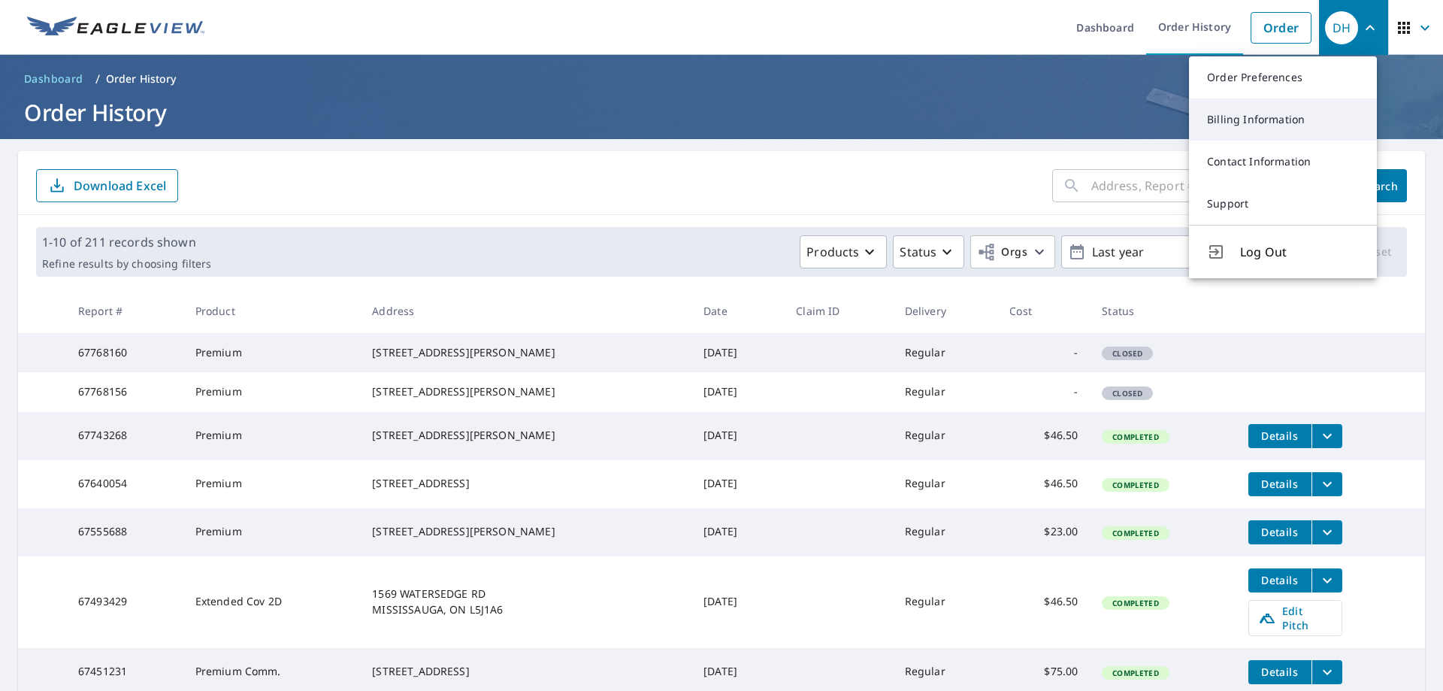
click at [1257, 120] on link "Billing Information" at bounding box center [1283, 119] width 188 height 42
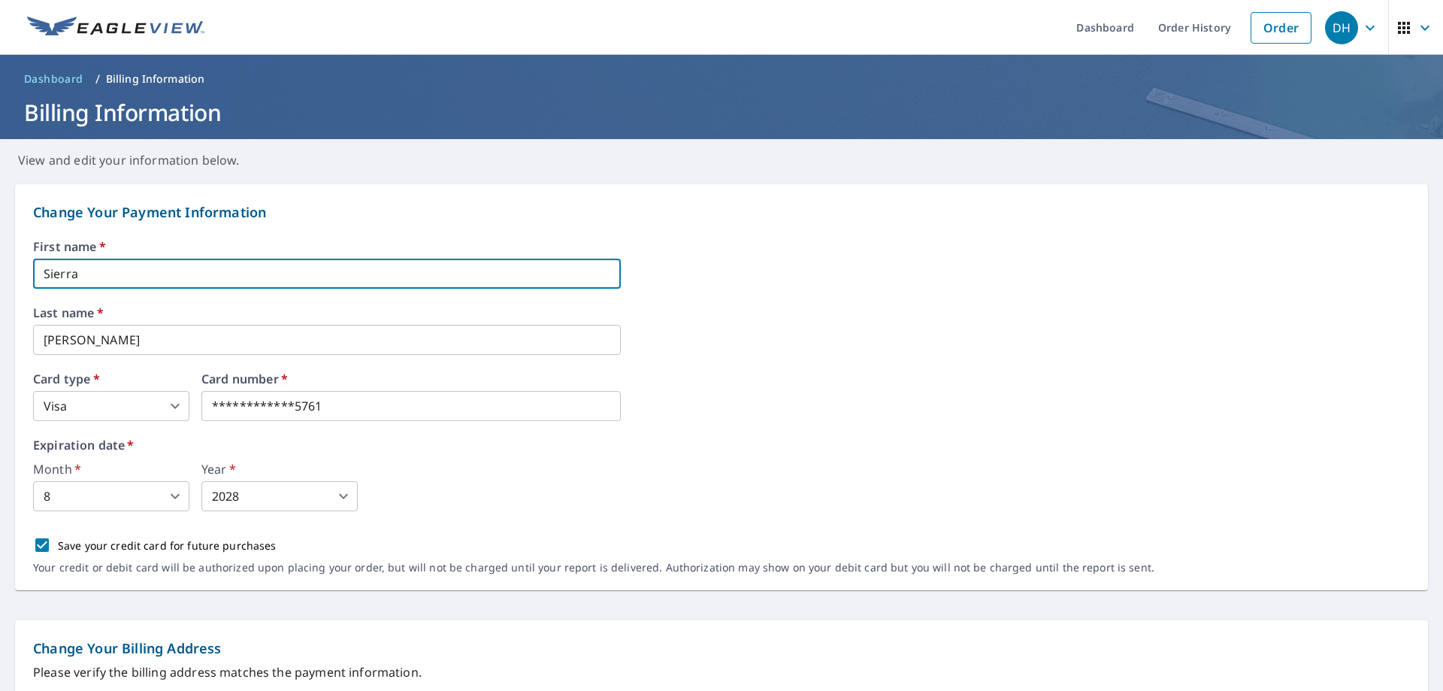
drag, startPoint x: 88, startPoint y: 271, endPoint x: 41, endPoint y: 271, distance: 47.4
click at [41, 271] on input "Sierra" at bounding box center [327, 274] width 588 height 30
type input "Dave"
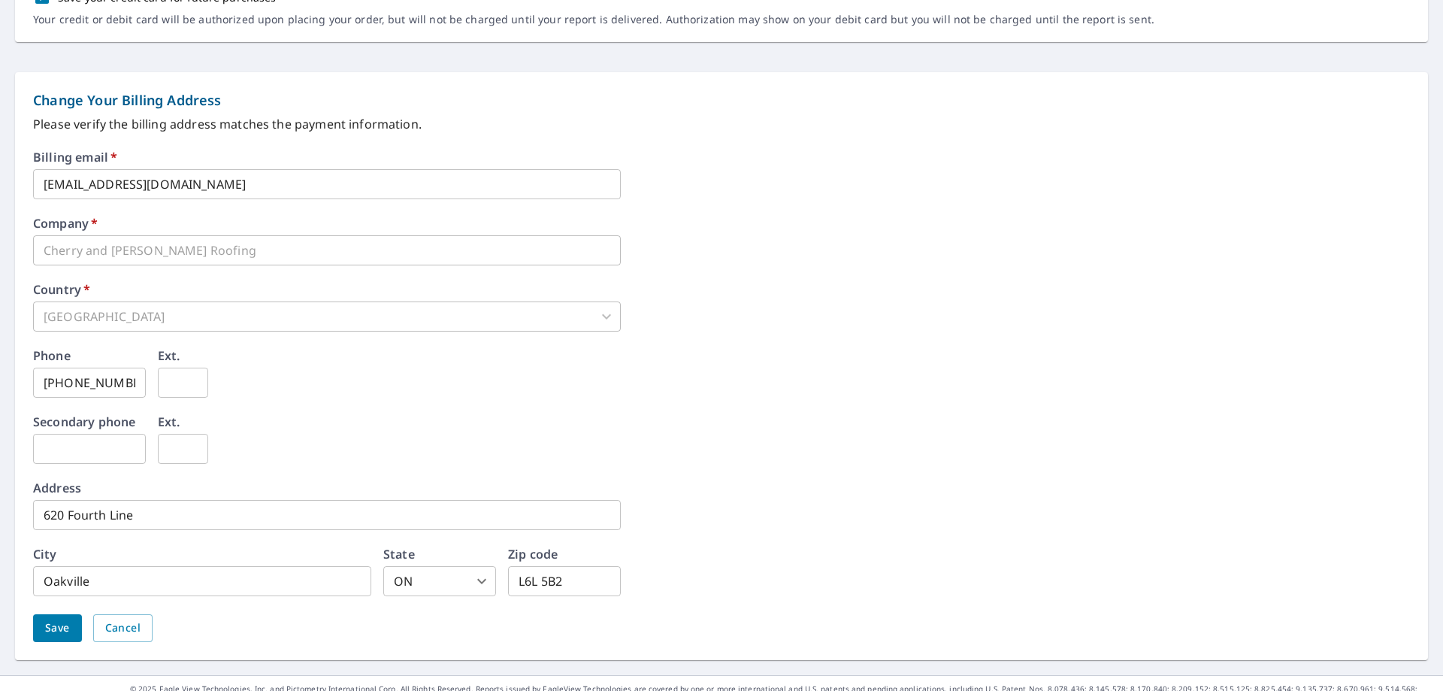
scroll to position [570, 0]
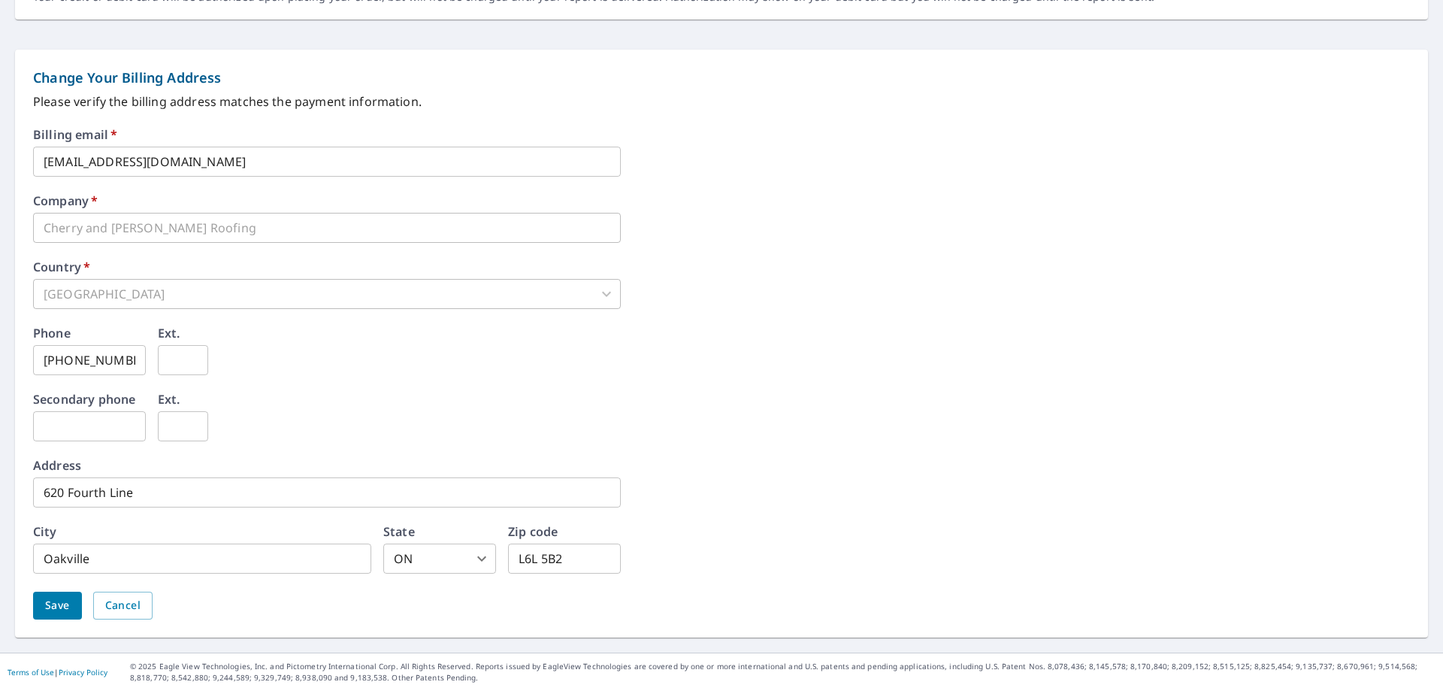
click at [64, 606] on span "Save" at bounding box center [57, 605] width 25 height 19
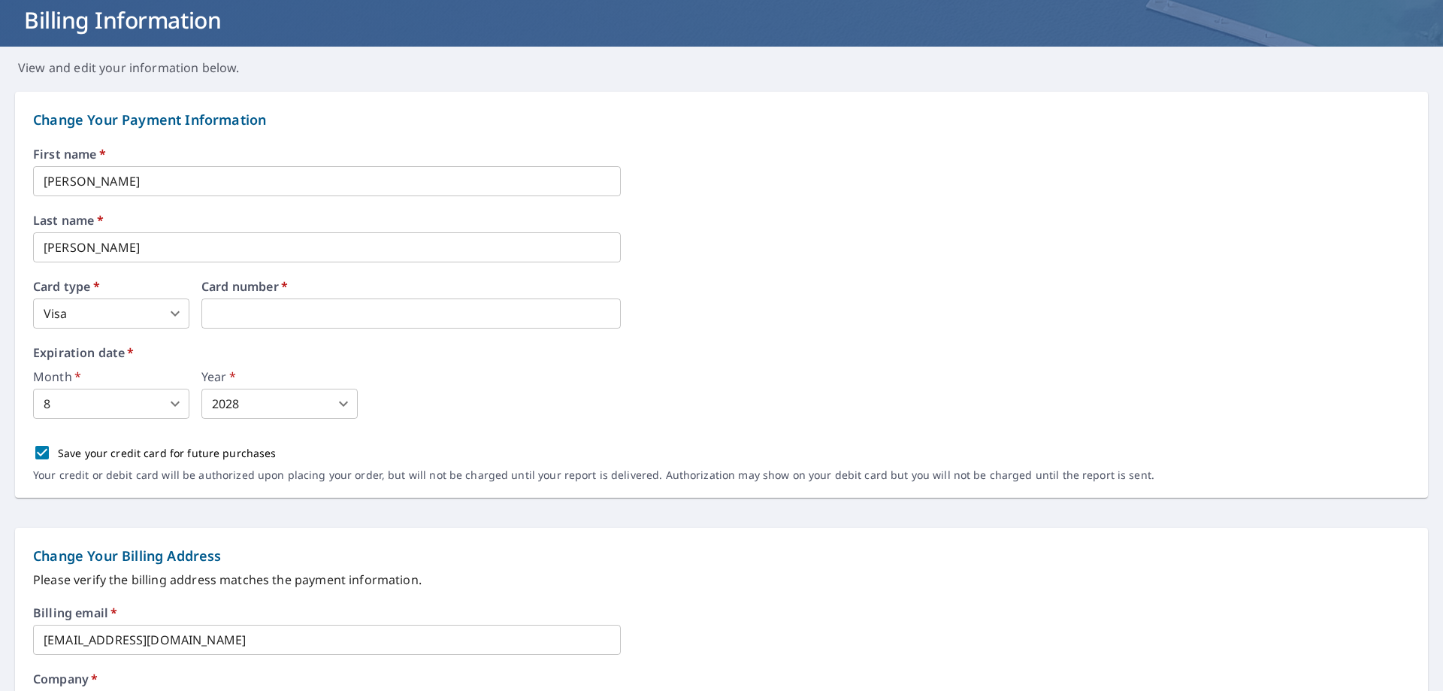
scroll to position [0, 0]
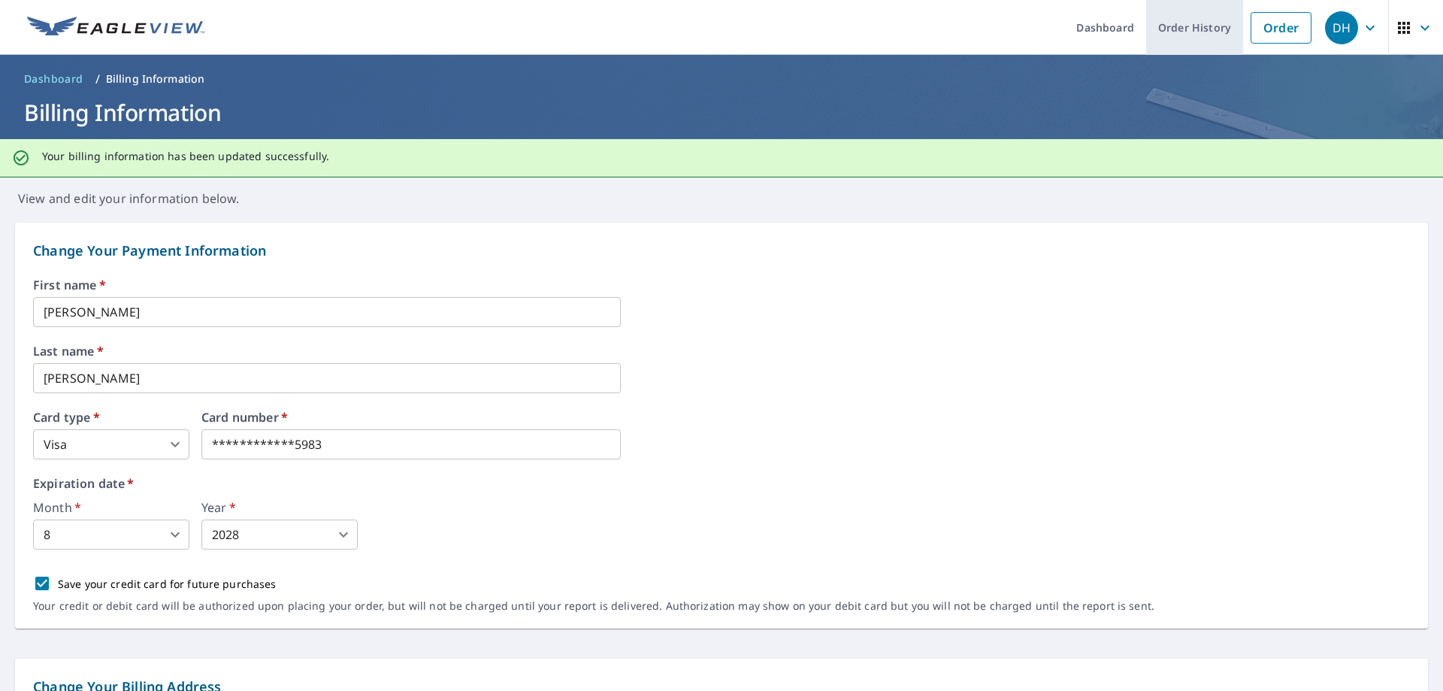
click at [1188, 33] on link "Order History" at bounding box center [1194, 27] width 97 height 55
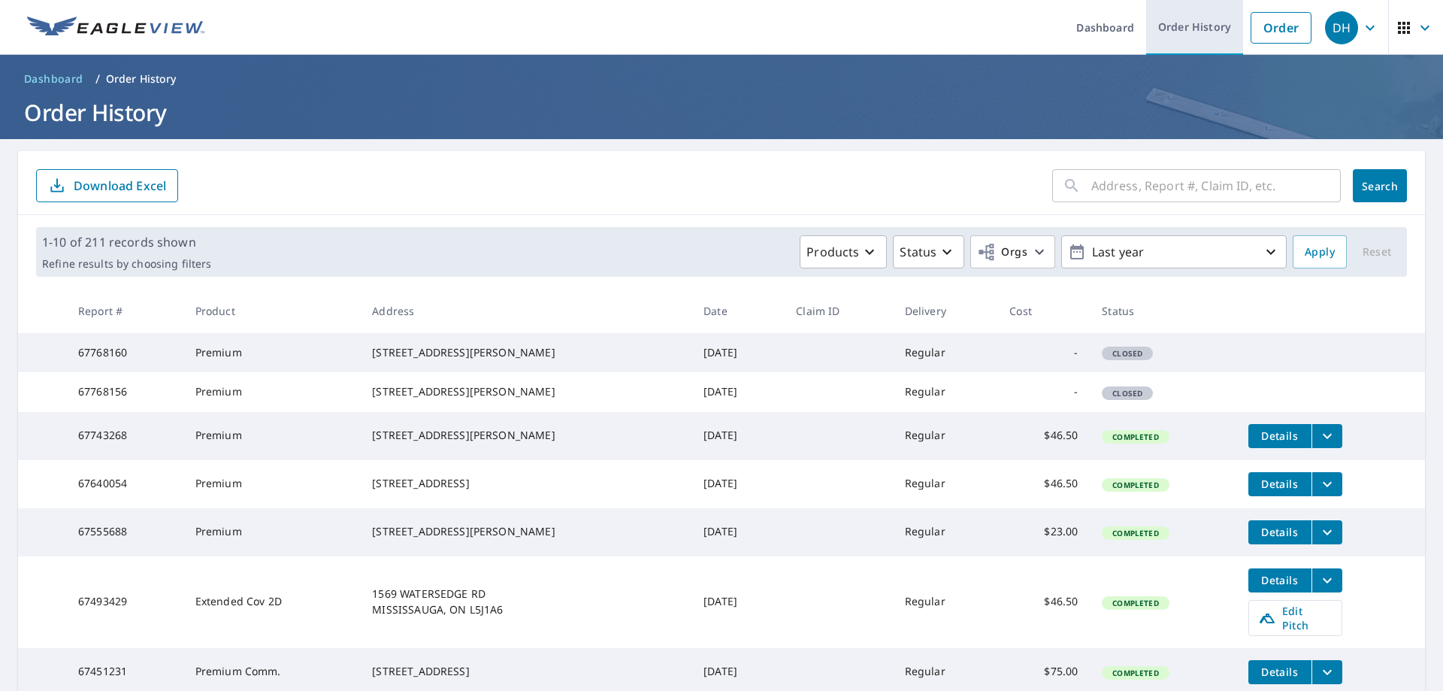
click at [1195, 23] on link "Order History" at bounding box center [1194, 27] width 97 height 55
click at [1273, 27] on link "Order" at bounding box center [1281, 28] width 61 height 32
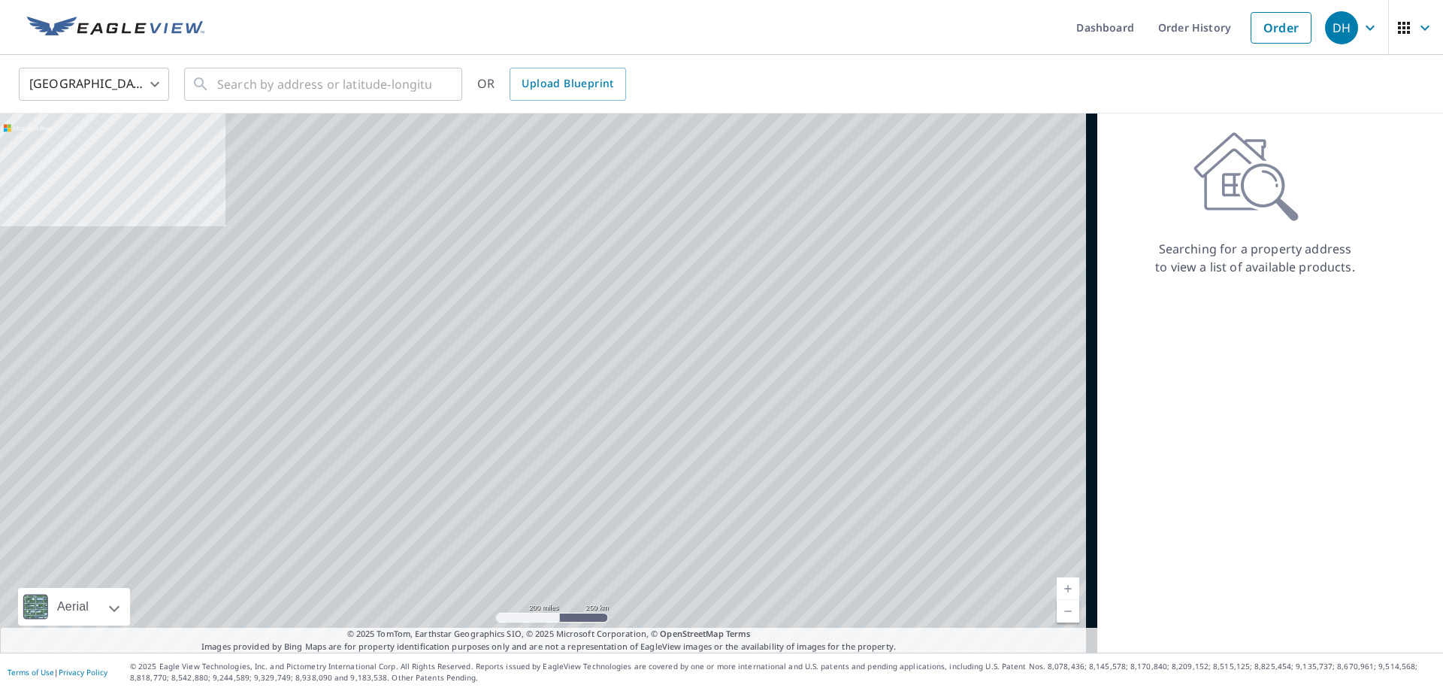
click at [153, 83] on body "DH DH Dashboard Order History Order DH United States US ​ ​ OR Upload Blueprint…" at bounding box center [721, 345] width 1443 height 691
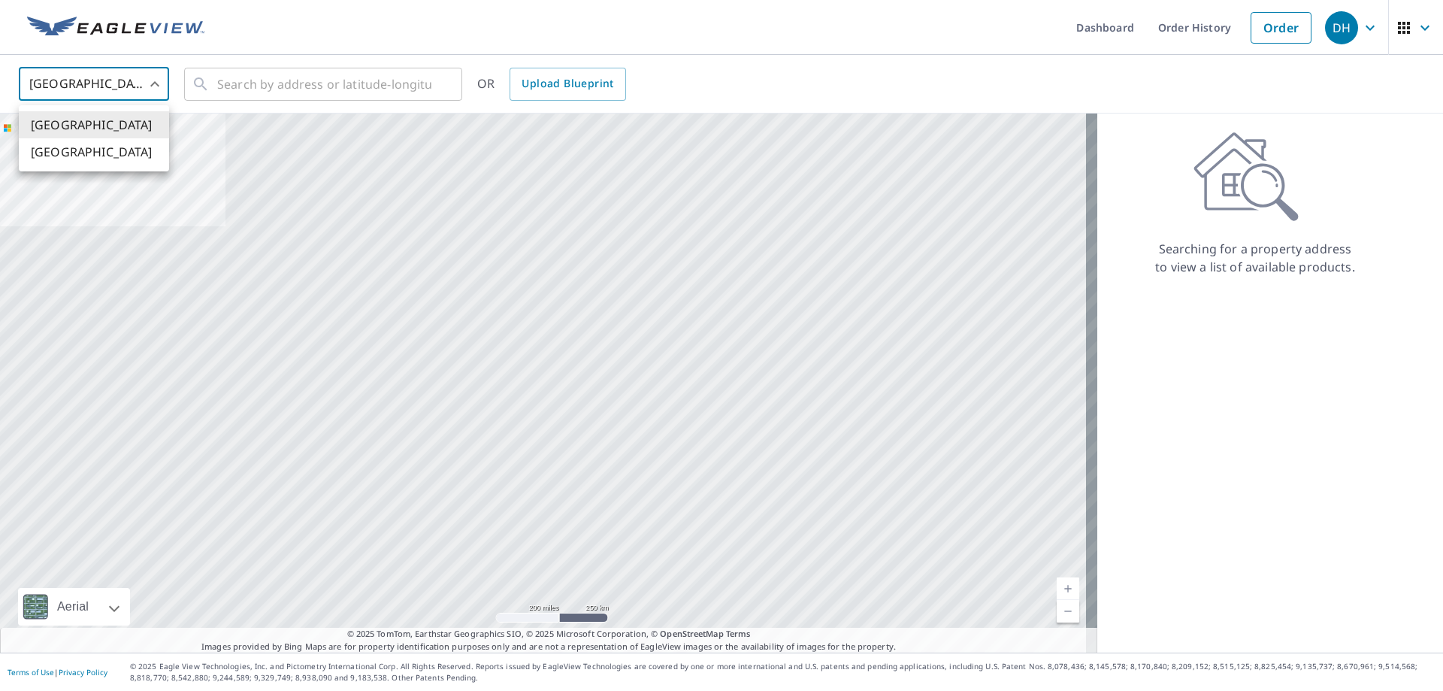
click at [92, 160] on li "[GEOGRAPHIC_DATA]" at bounding box center [94, 151] width 150 height 27
type input "CA"
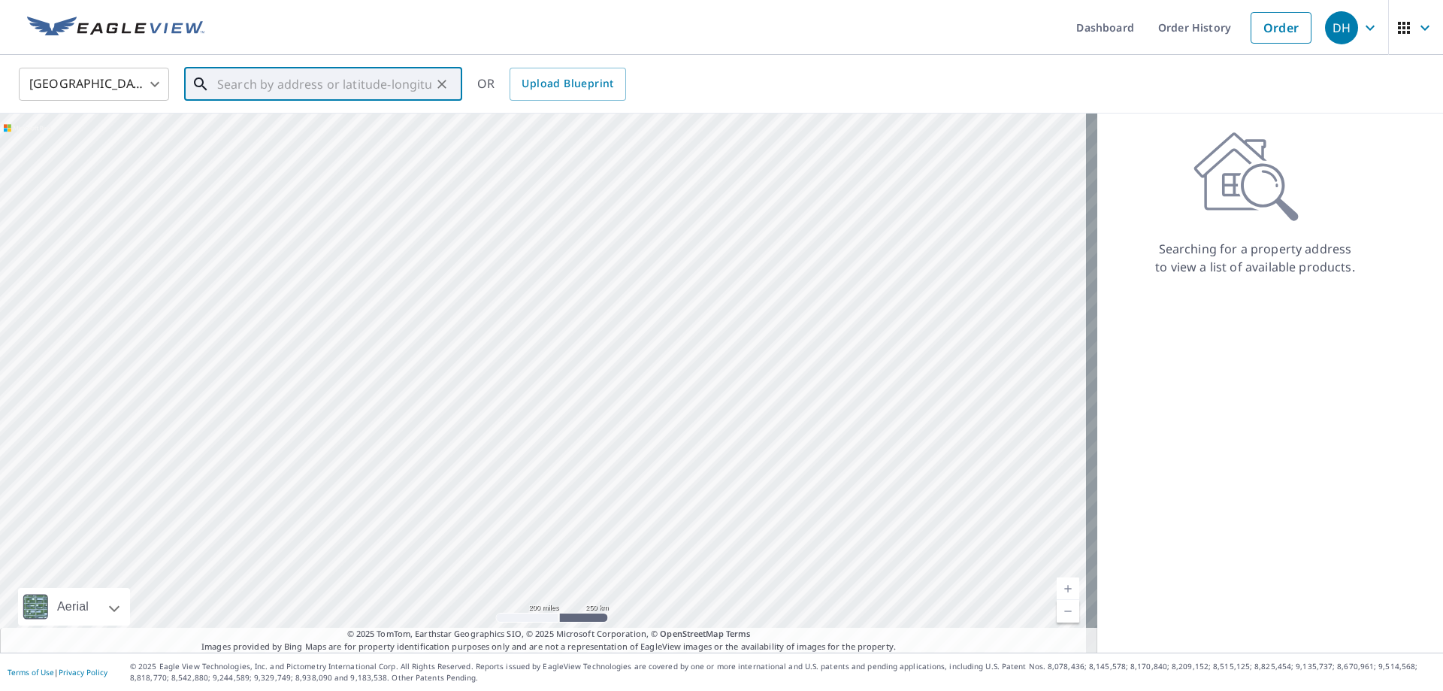
click at [261, 82] on input "text" at bounding box center [324, 84] width 214 height 42
click at [305, 127] on span "[STREET_ADDRESS][PERSON_NAME]" at bounding box center [332, 128] width 236 height 18
type input "[STREET_ADDRESS][PERSON_NAME]"
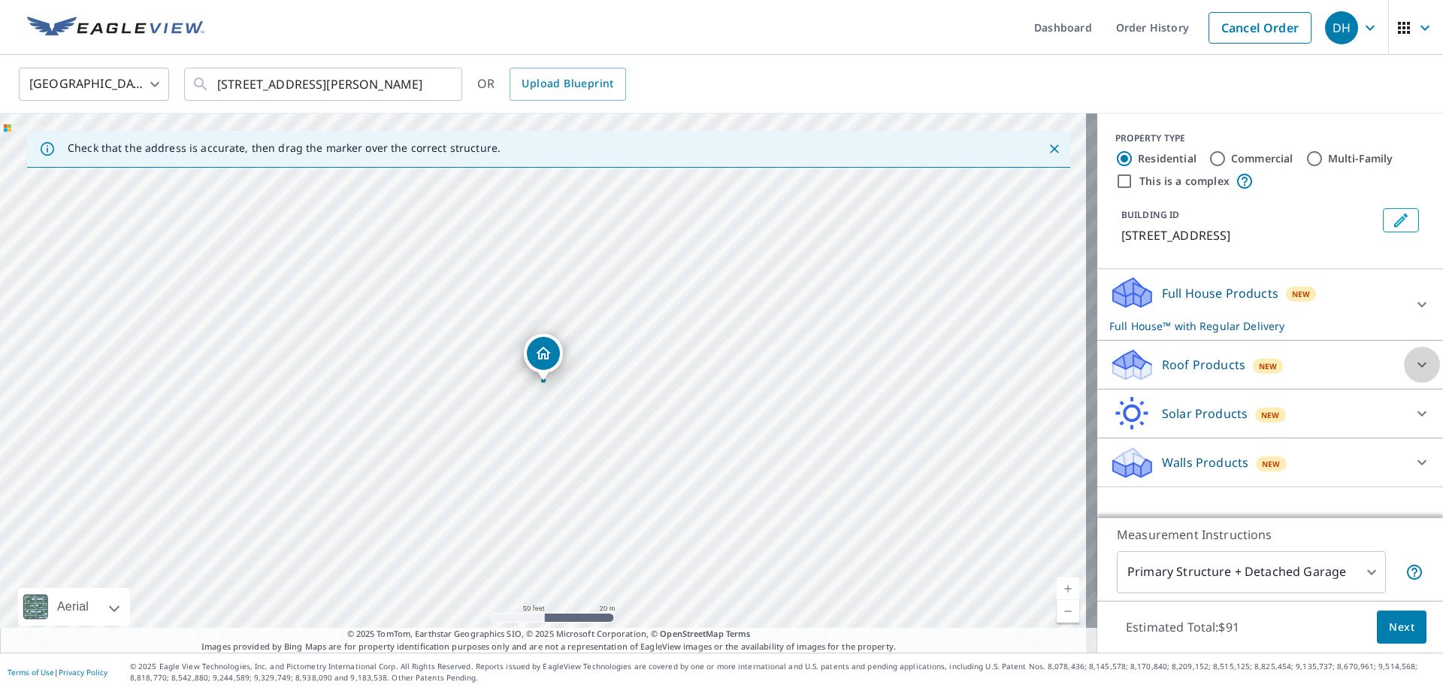
click at [1413, 374] on icon at bounding box center [1422, 365] width 18 height 18
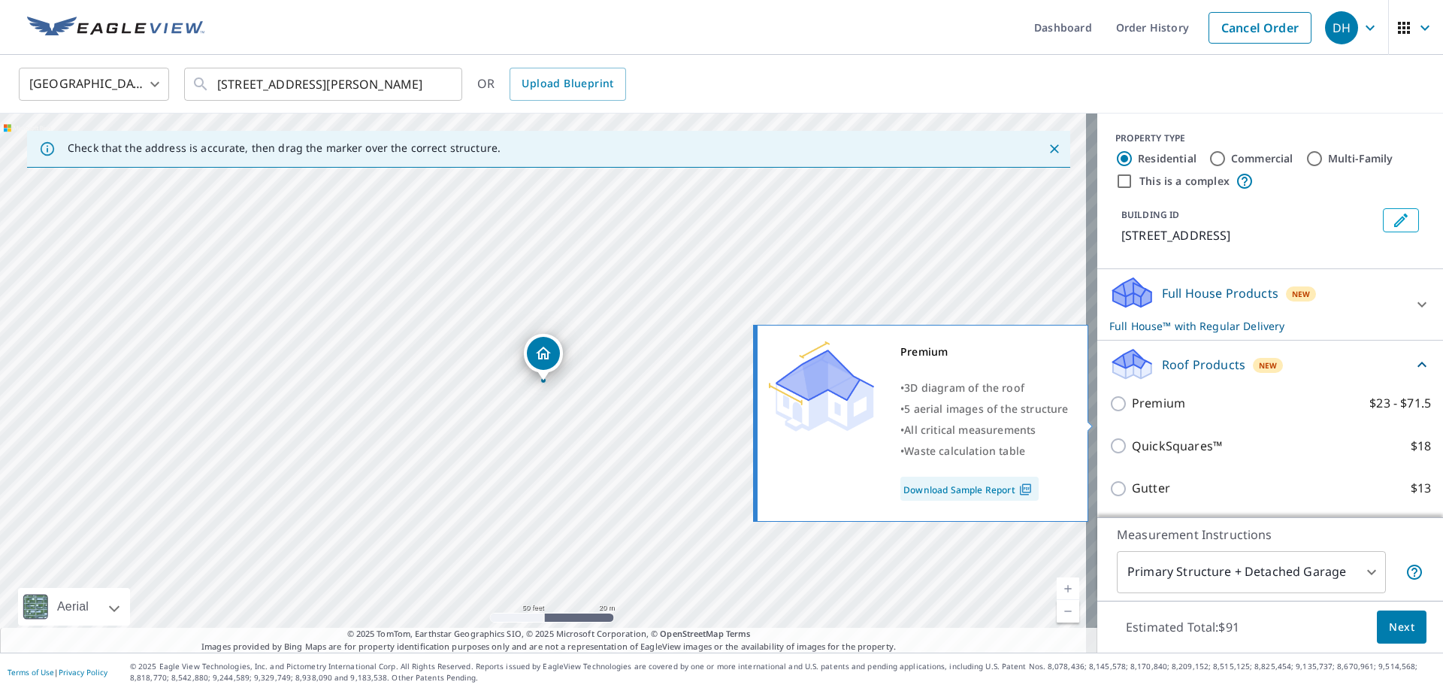
click at [1118, 413] on input "Premium $23 - $71.5" at bounding box center [1120, 404] width 23 height 18
checkbox input "true"
checkbox input "false"
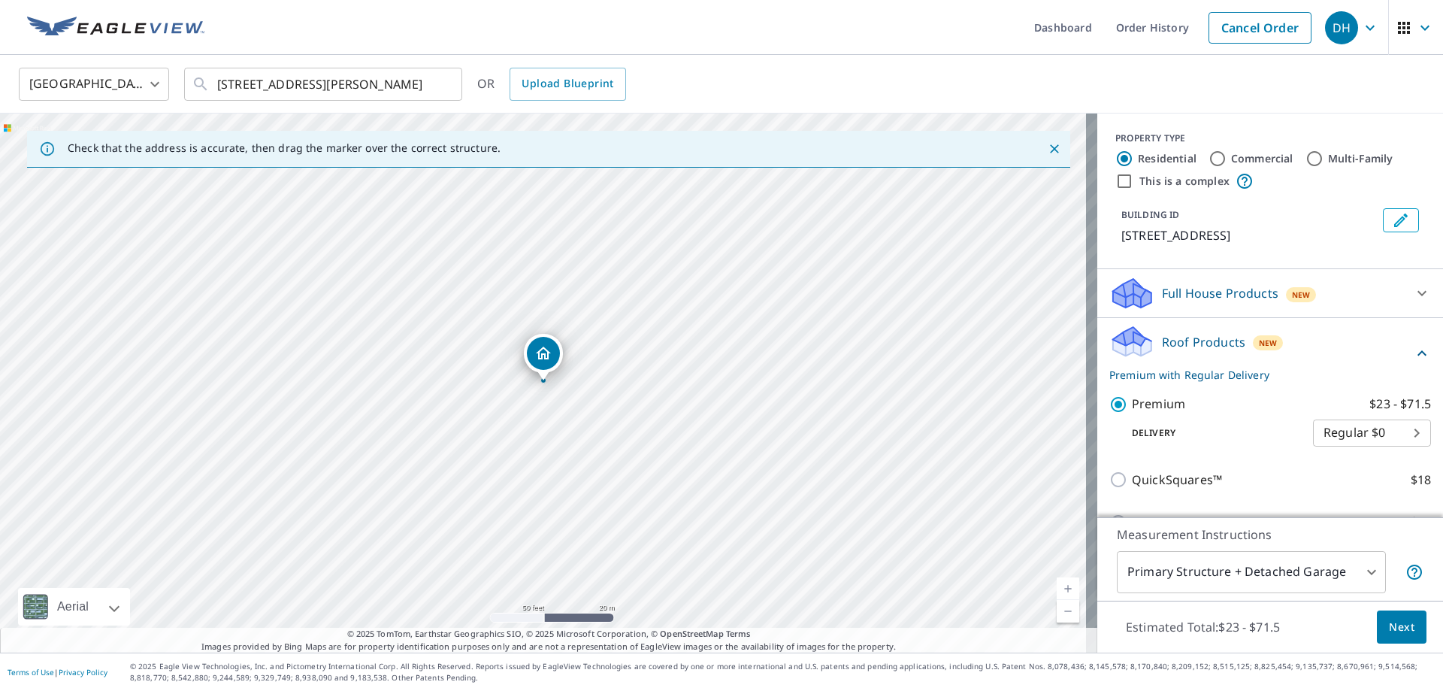
click at [1396, 632] on span "Next" at bounding box center [1402, 627] width 26 height 19
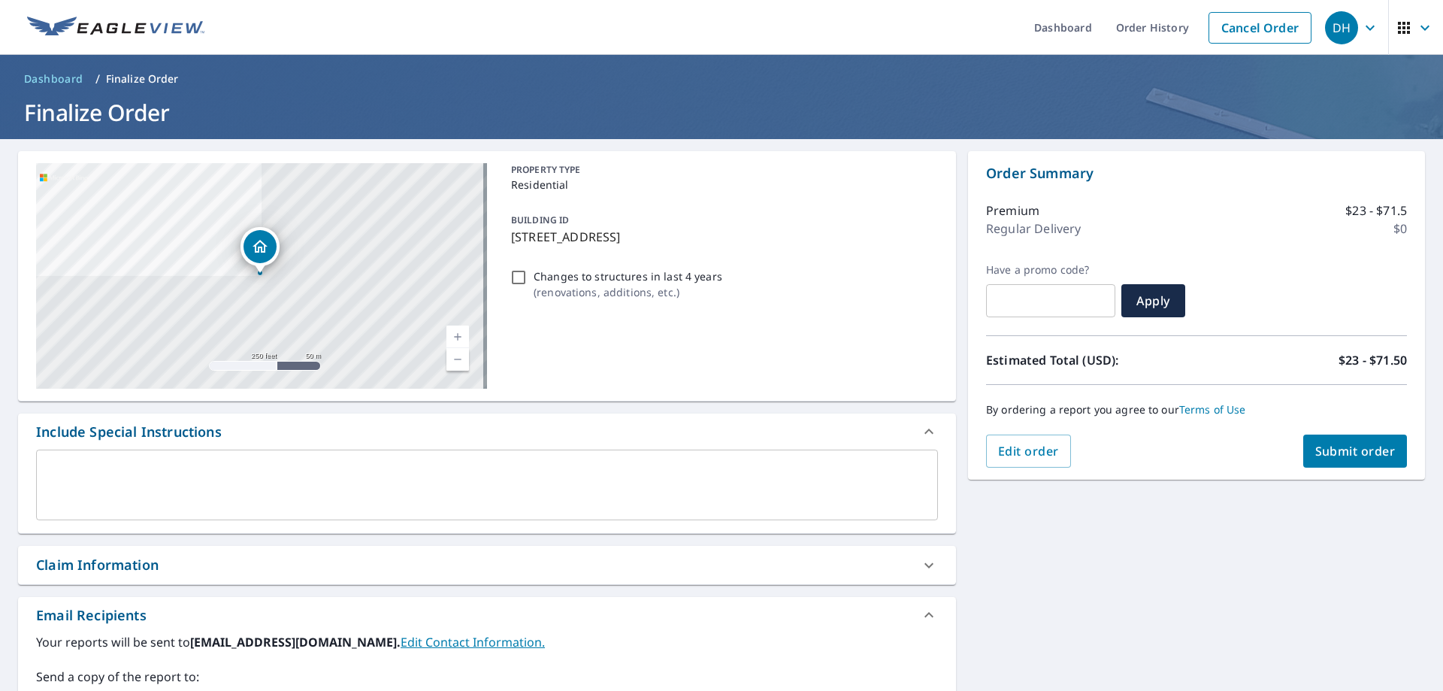
click at [1366, 454] on span "Submit order" at bounding box center [1355, 451] width 80 height 17
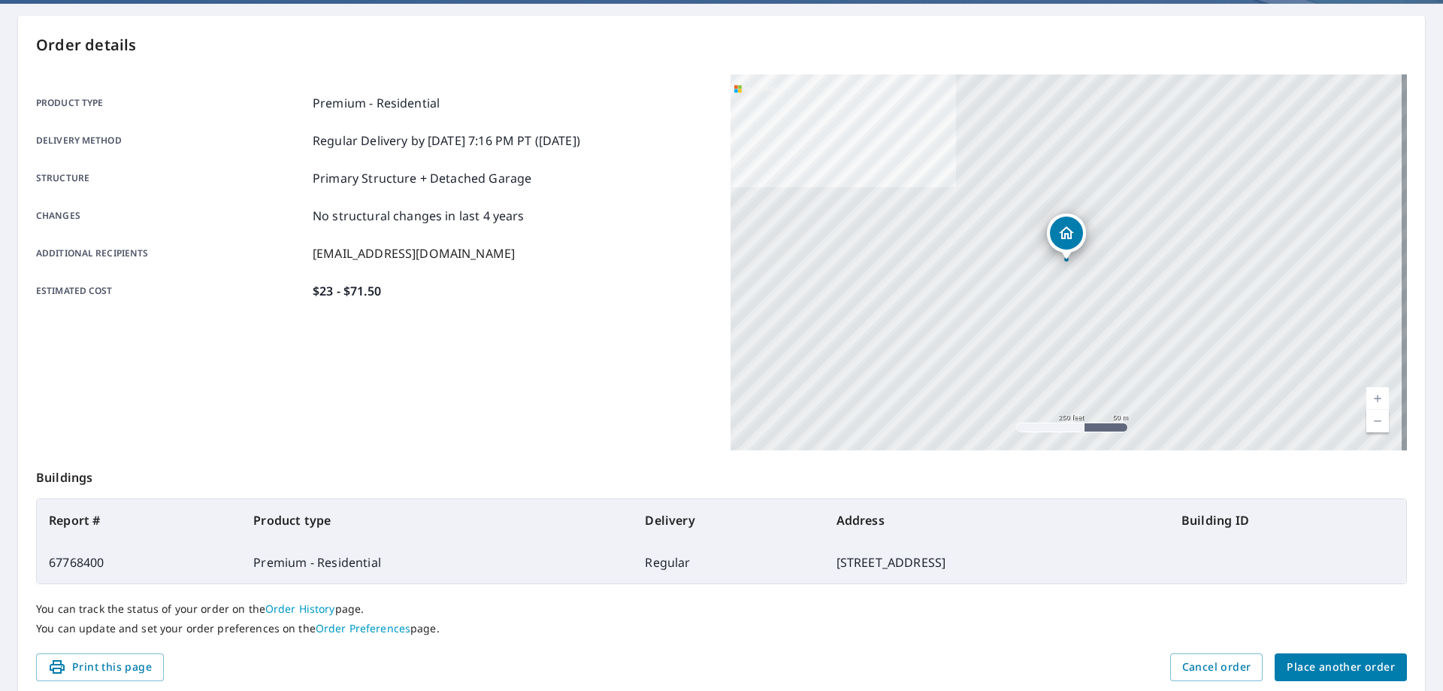
scroll to position [194, 0]
